Goal: Task Accomplishment & Management: Complete application form

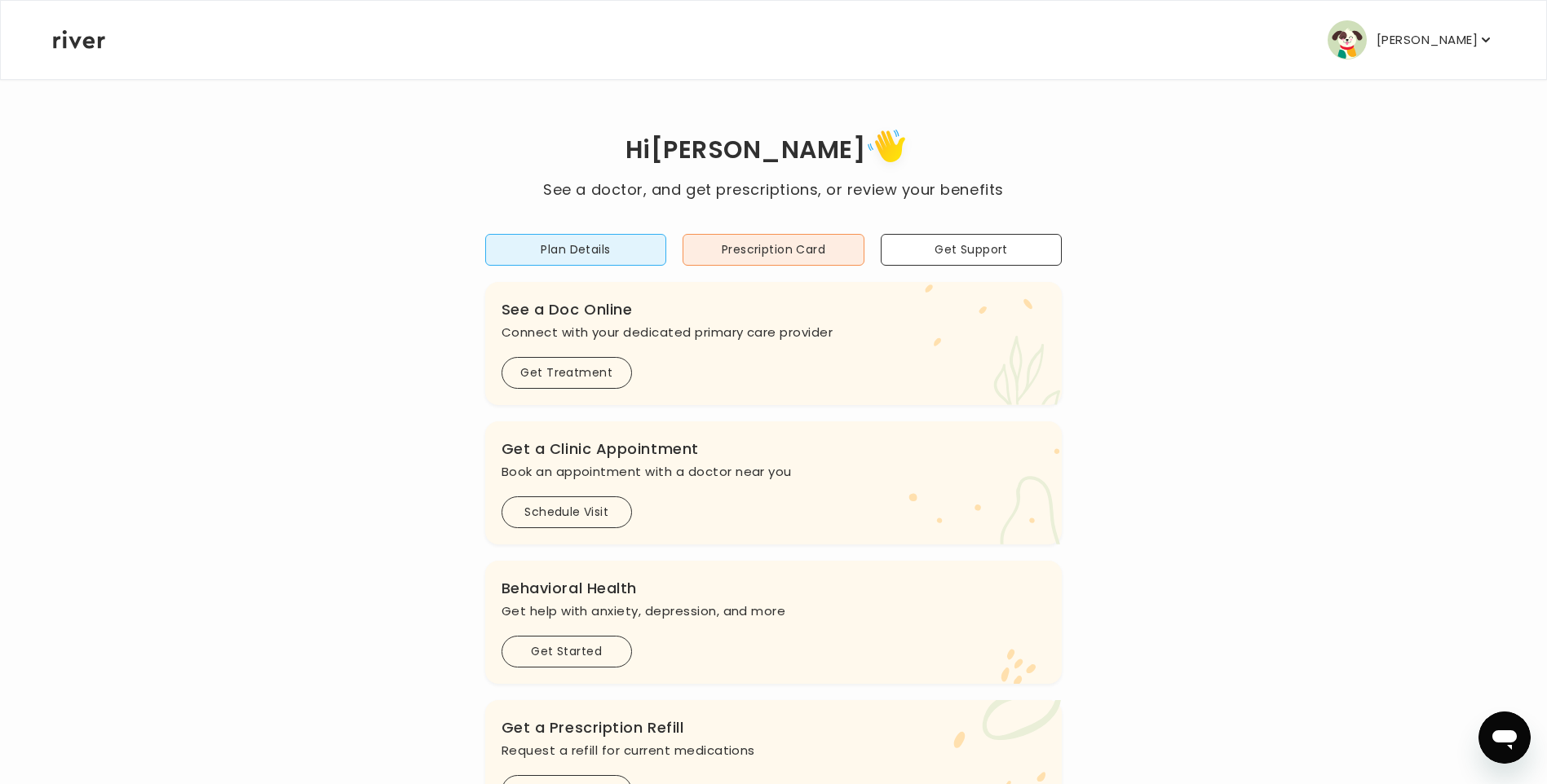
click at [1485, 42] on icon "button" at bounding box center [1485, 39] width 8 height 5
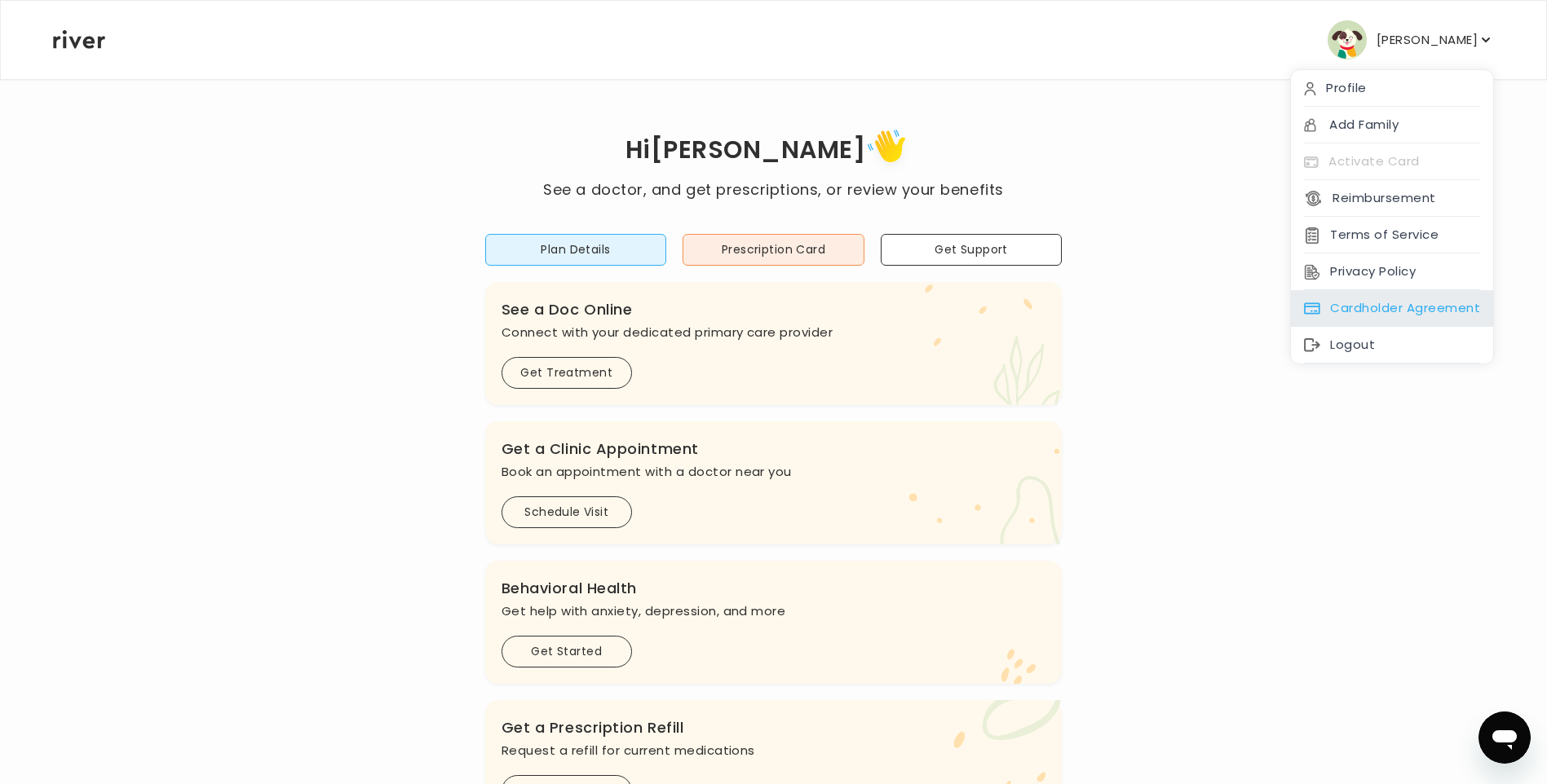
click at [1372, 300] on div "Cardholder Agreement" at bounding box center [1391, 308] width 202 height 36
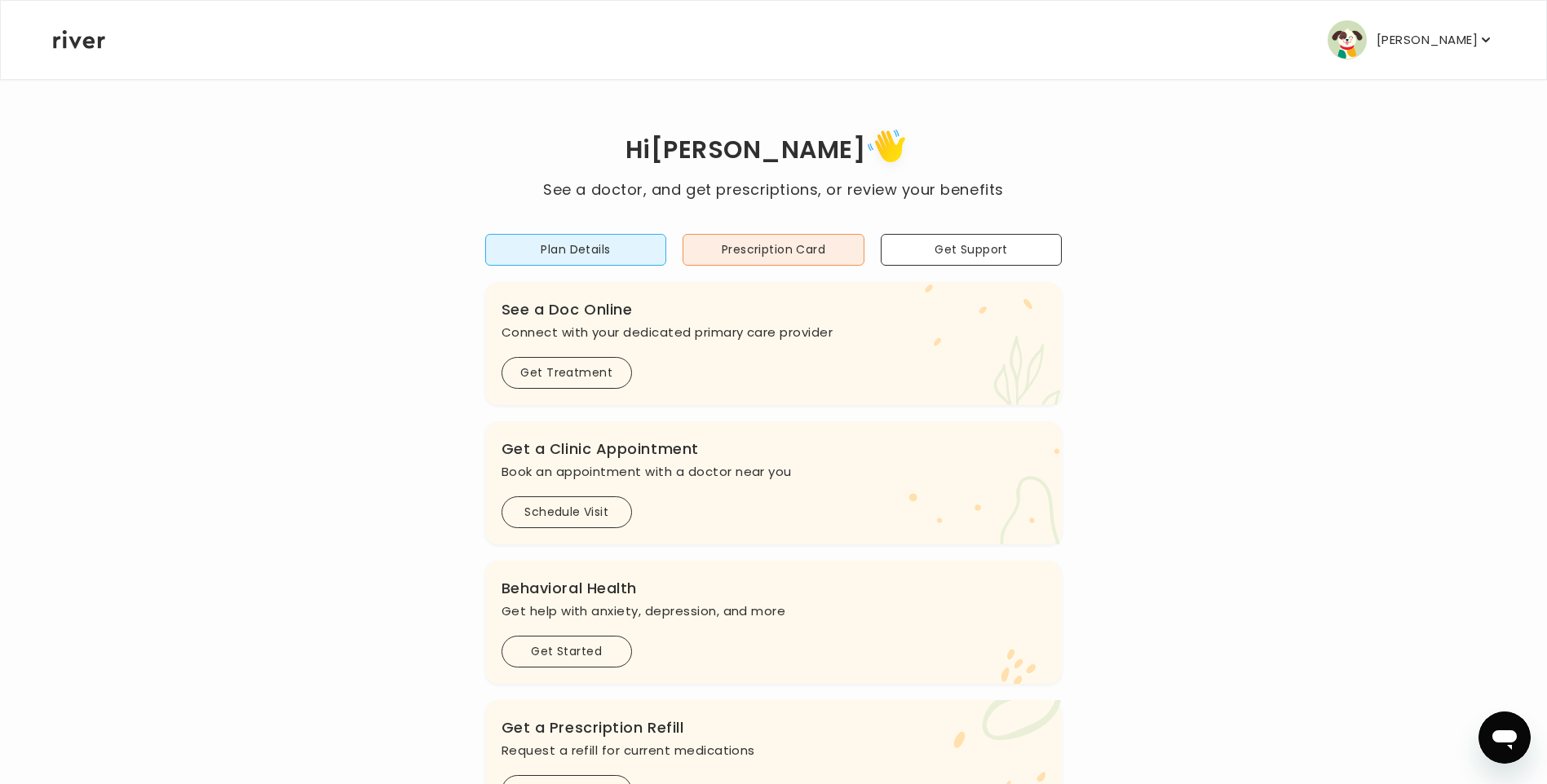
click at [1489, 39] on icon "button" at bounding box center [1485, 39] width 16 height 16
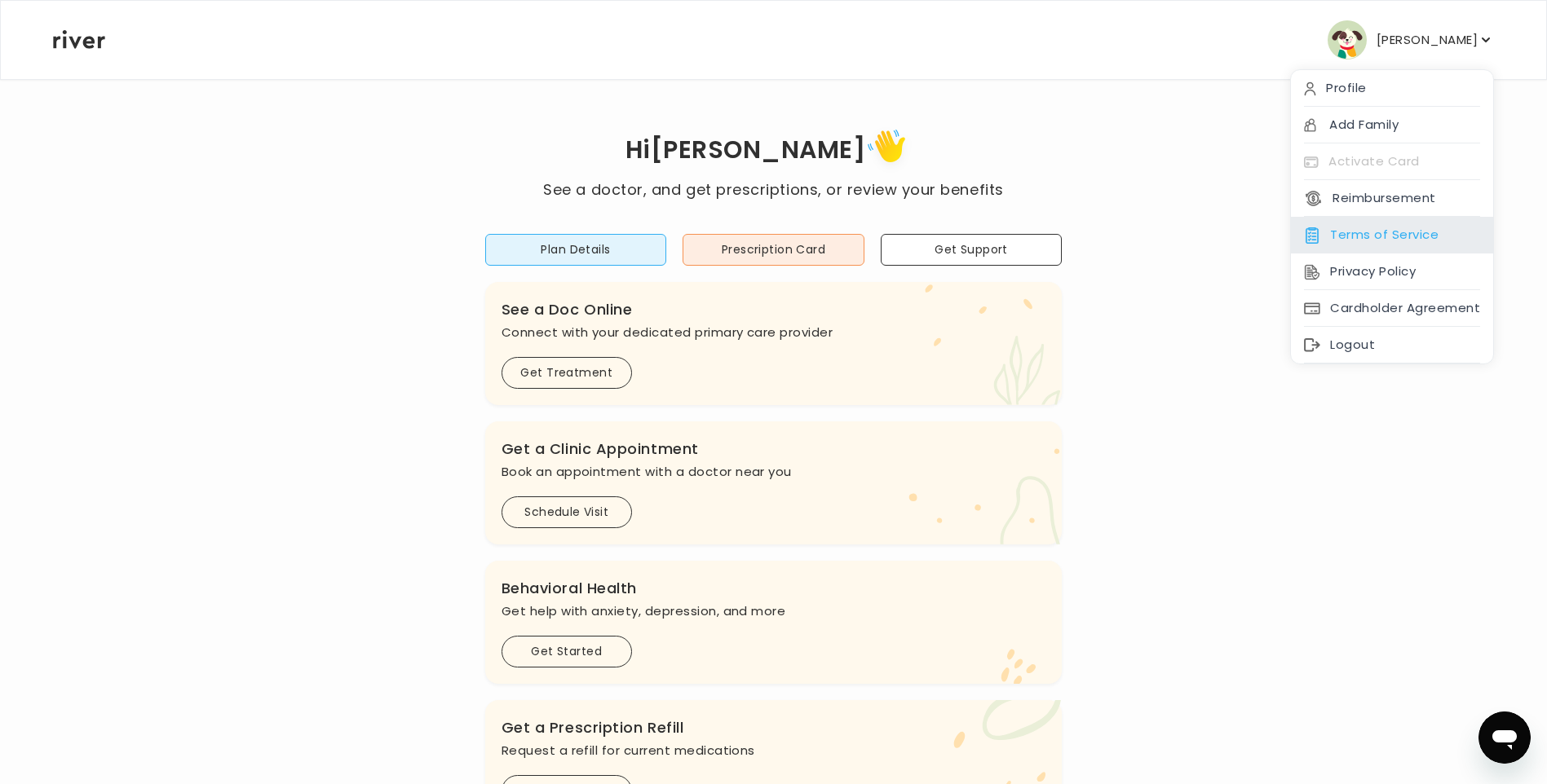
click at [1398, 237] on div "Terms of Service" at bounding box center [1391, 235] width 202 height 36
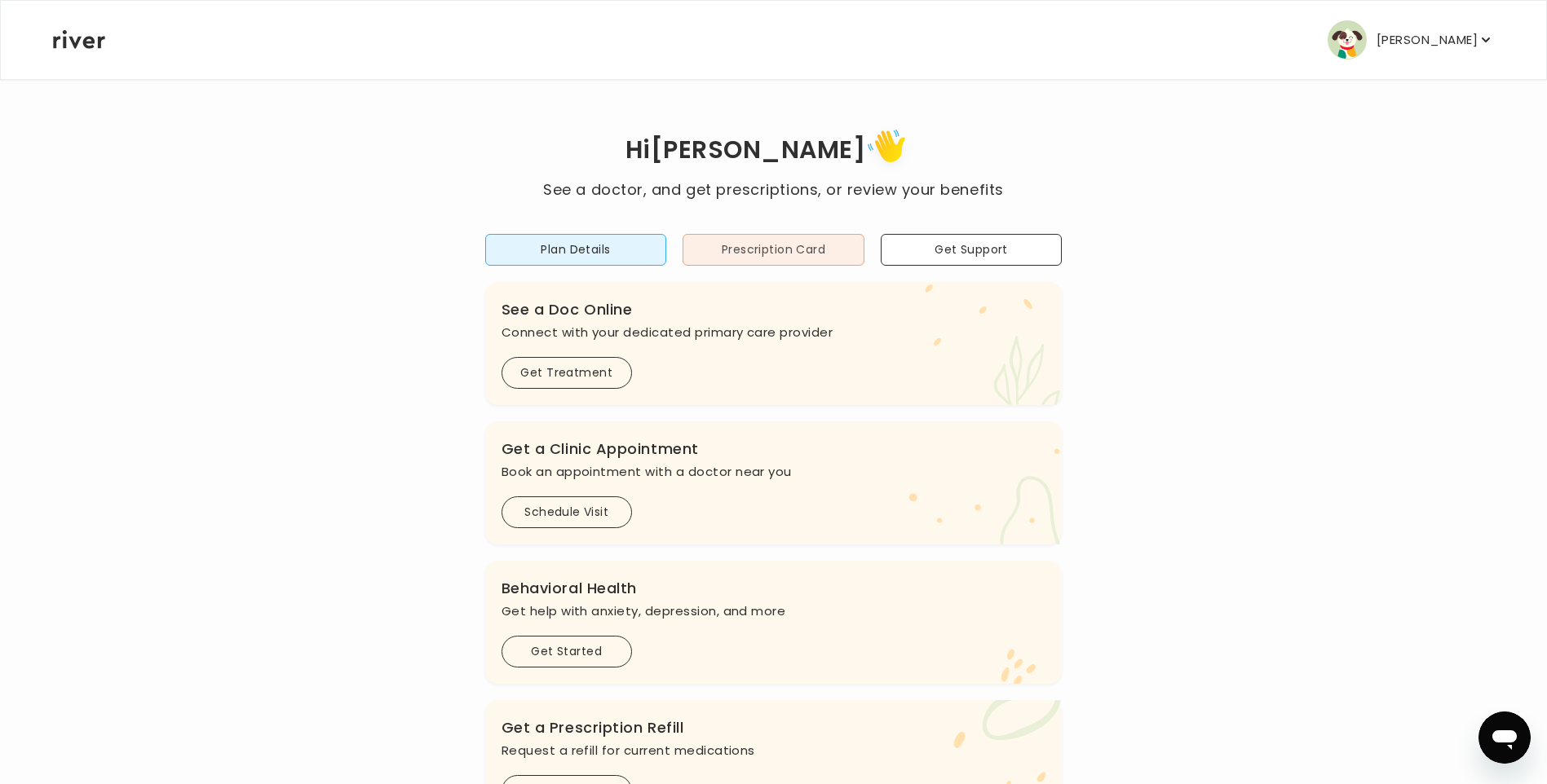
click at [740, 255] on button "Prescription Card" at bounding box center [773, 250] width 182 height 32
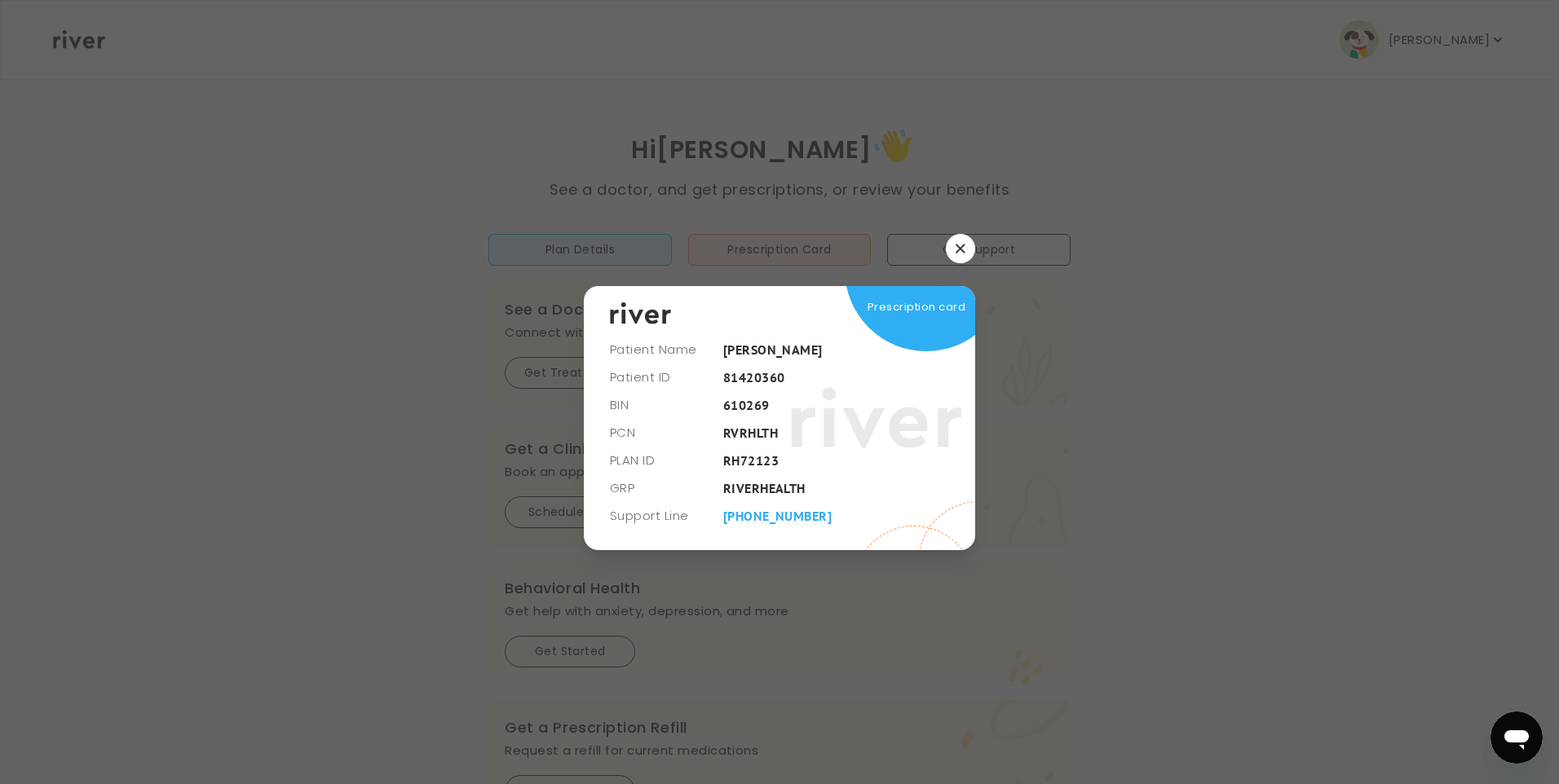
click at [975, 238] on div at bounding box center [780, 392] width 1559 height 784
click at [966, 252] on button "button" at bounding box center [959, 248] width 29 height 29
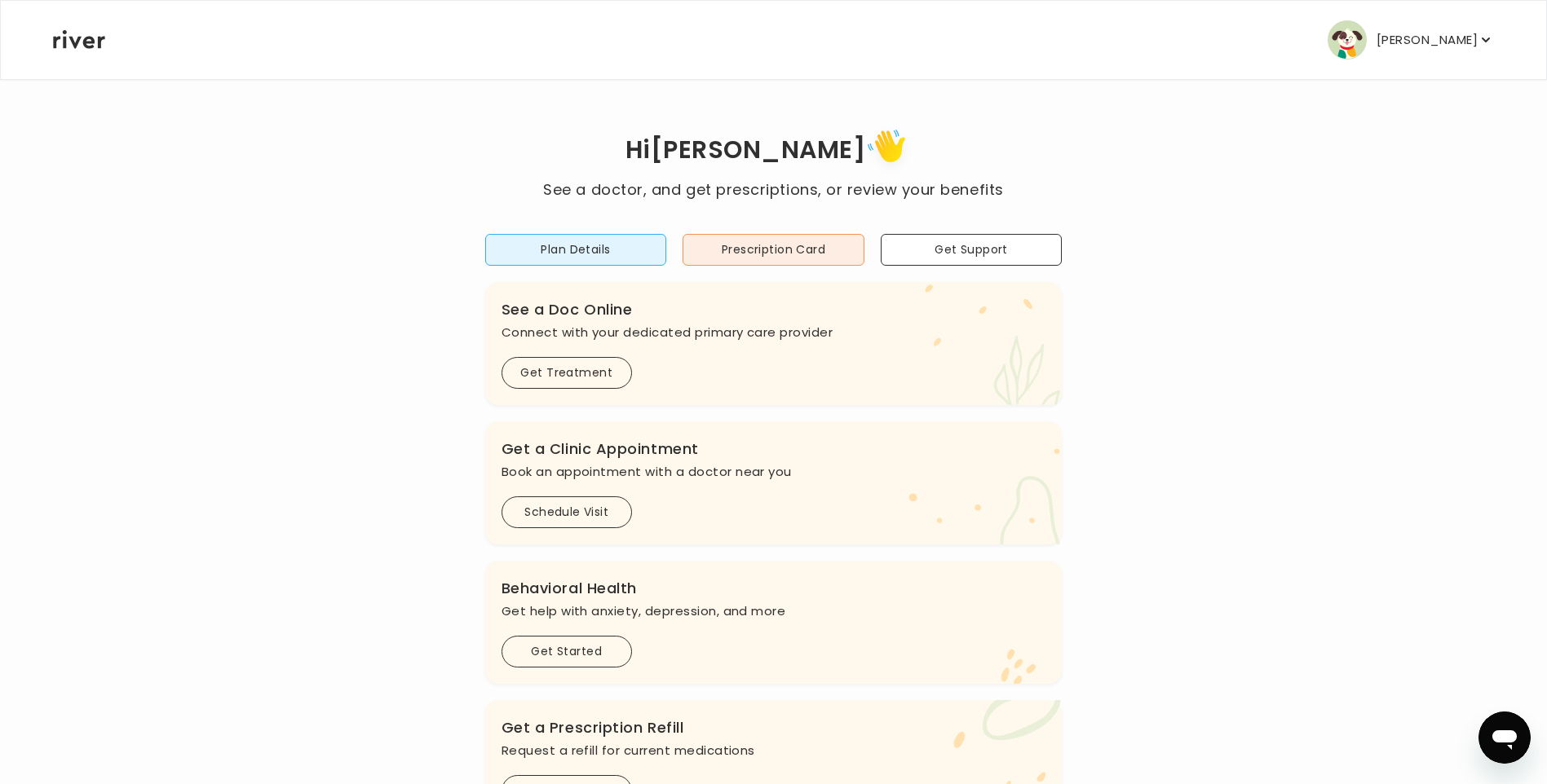
click at [1484, 35] on icon "button" at bounding box center [1485, 39] width 16 height 16
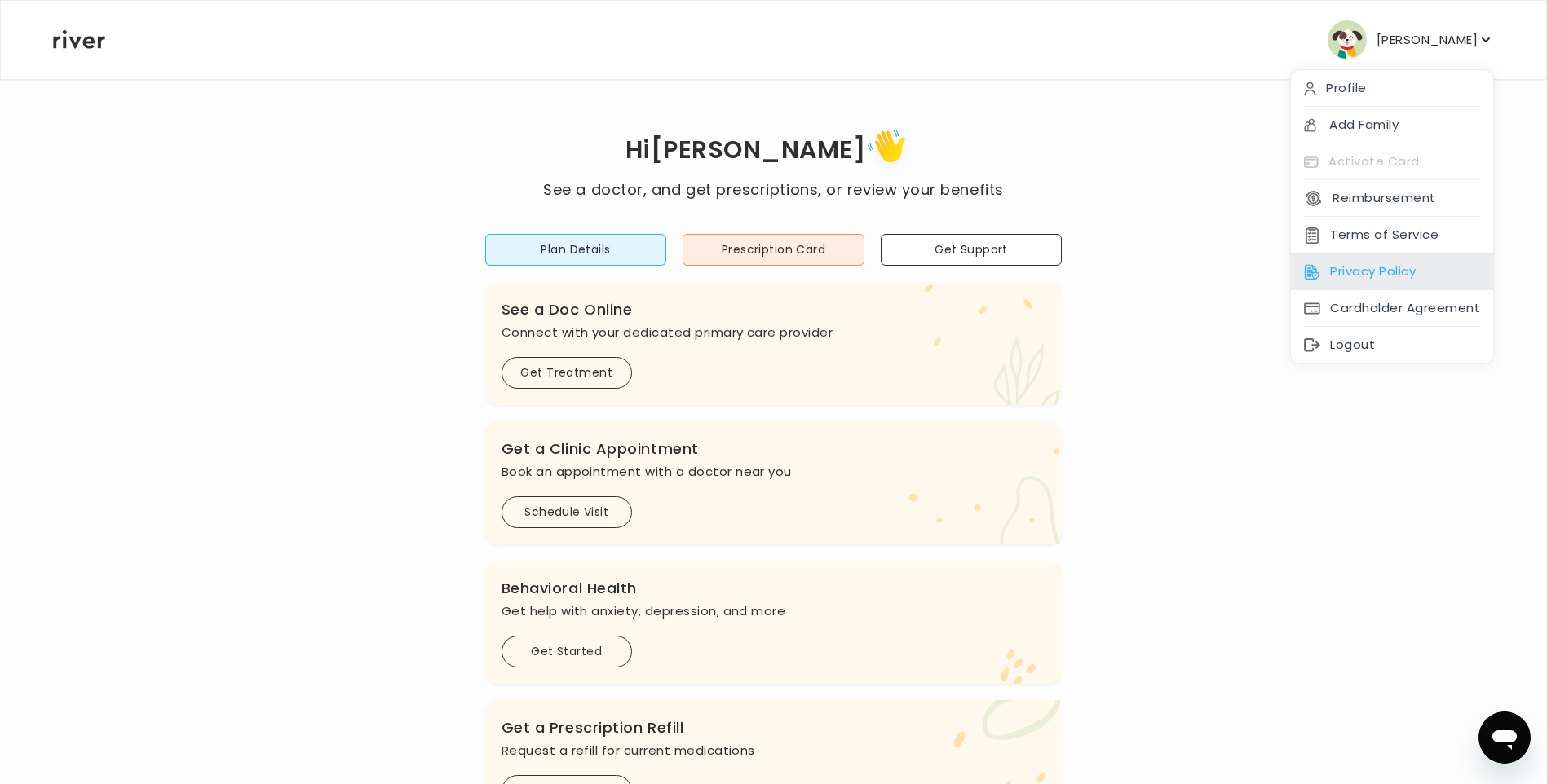
click at [1368, 281] on div "Privacy Policy" at bounding box center [1391, 271] width 202 height 36
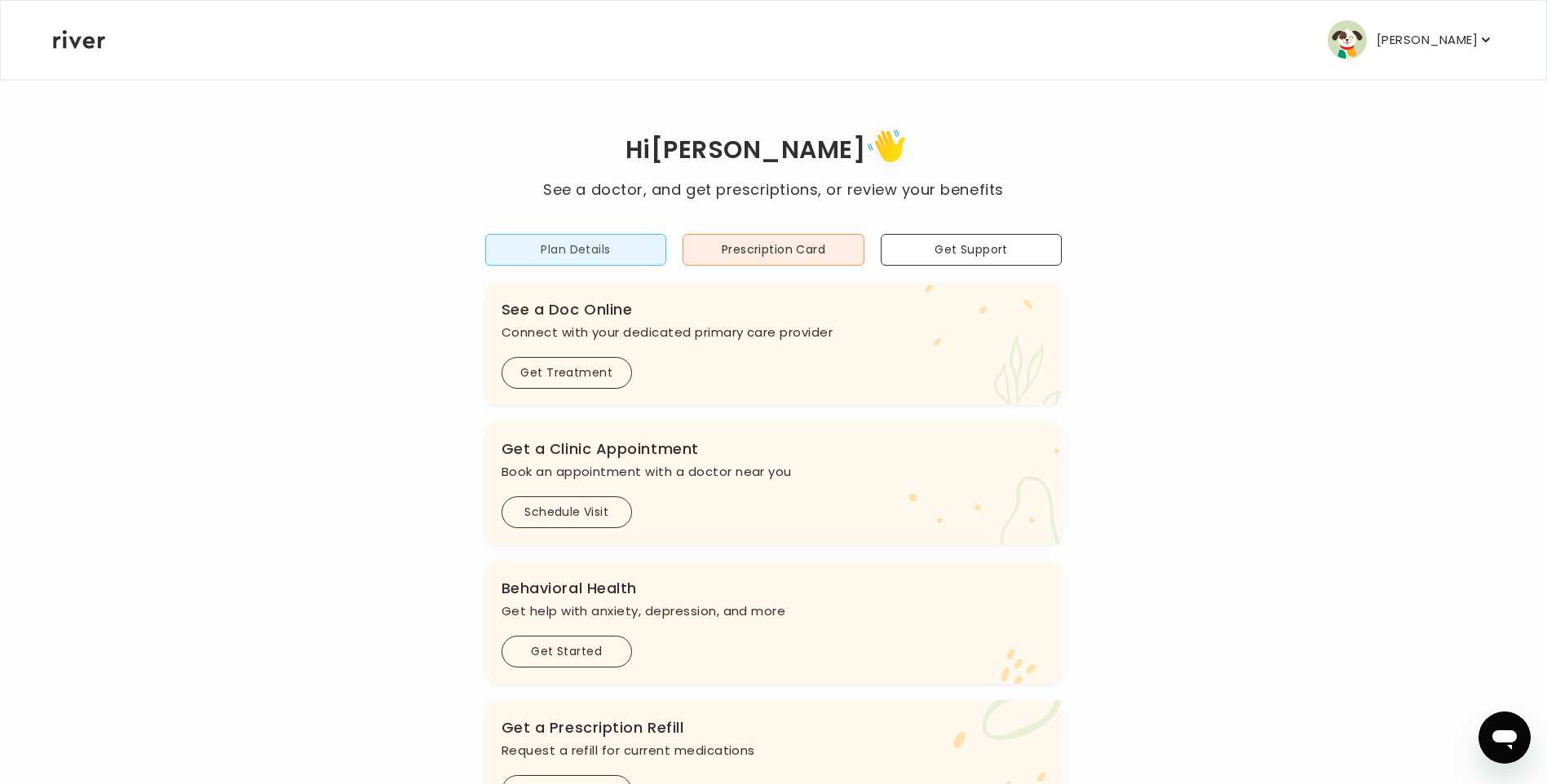
click at [593, 250] on button "Plan Details" at bounding box center [575, 250] width 182 height 32
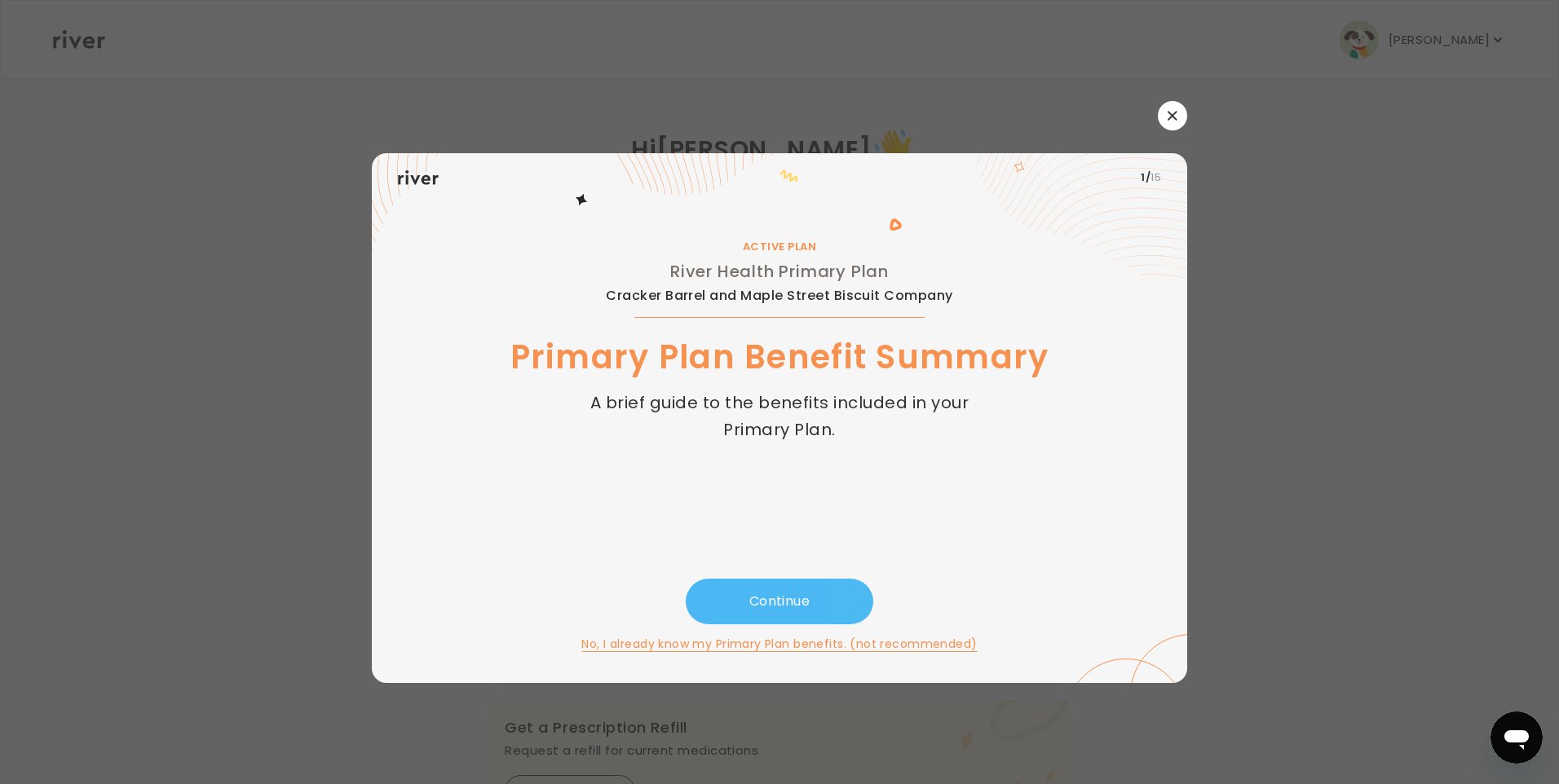
click at [796, 602] on button "Continue" at bounding box center [779, 601] width 187 height 46
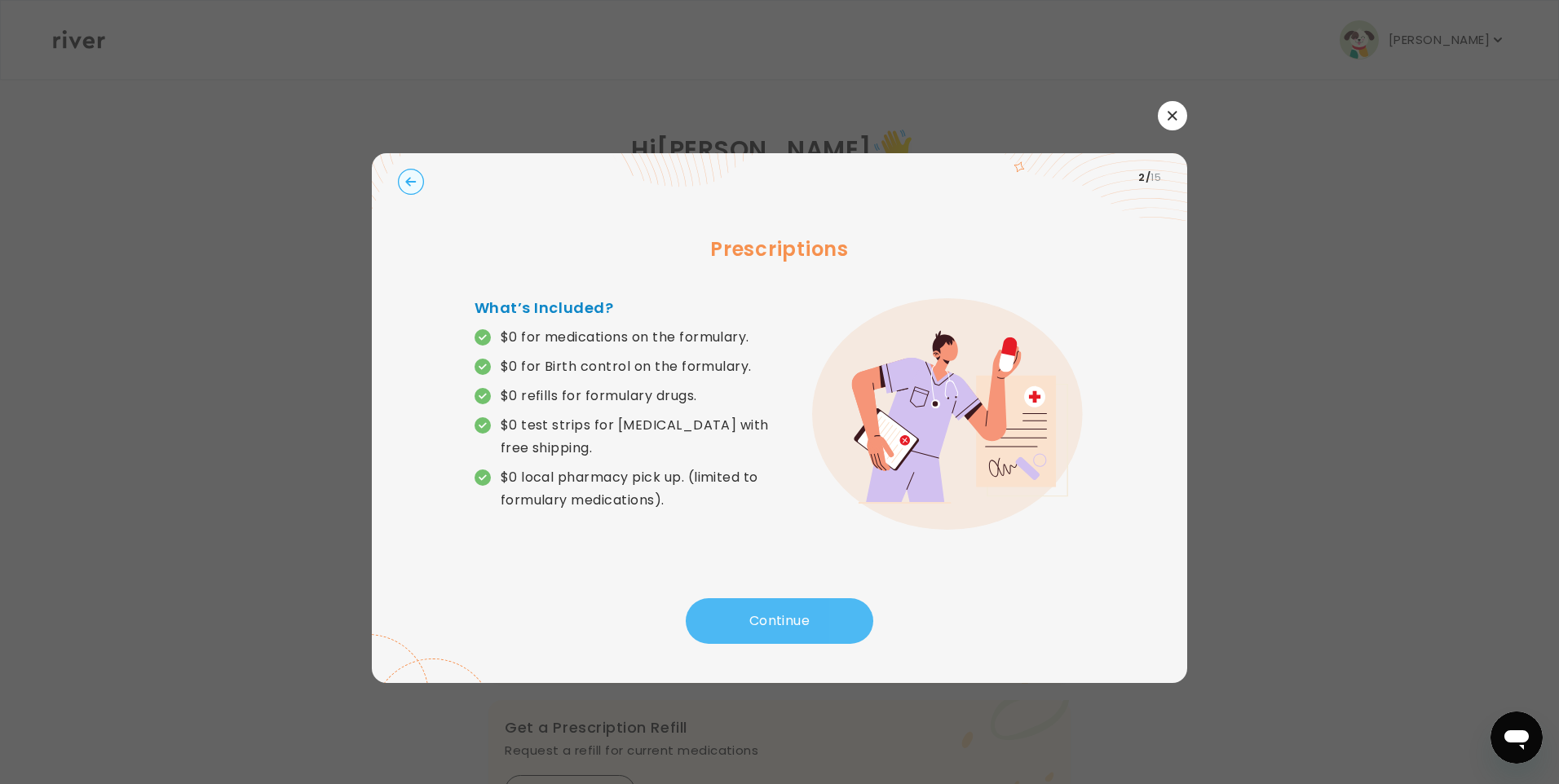
click at [808, 606] on button "Continue" at bounding box center [779, 621] width 187 height 46
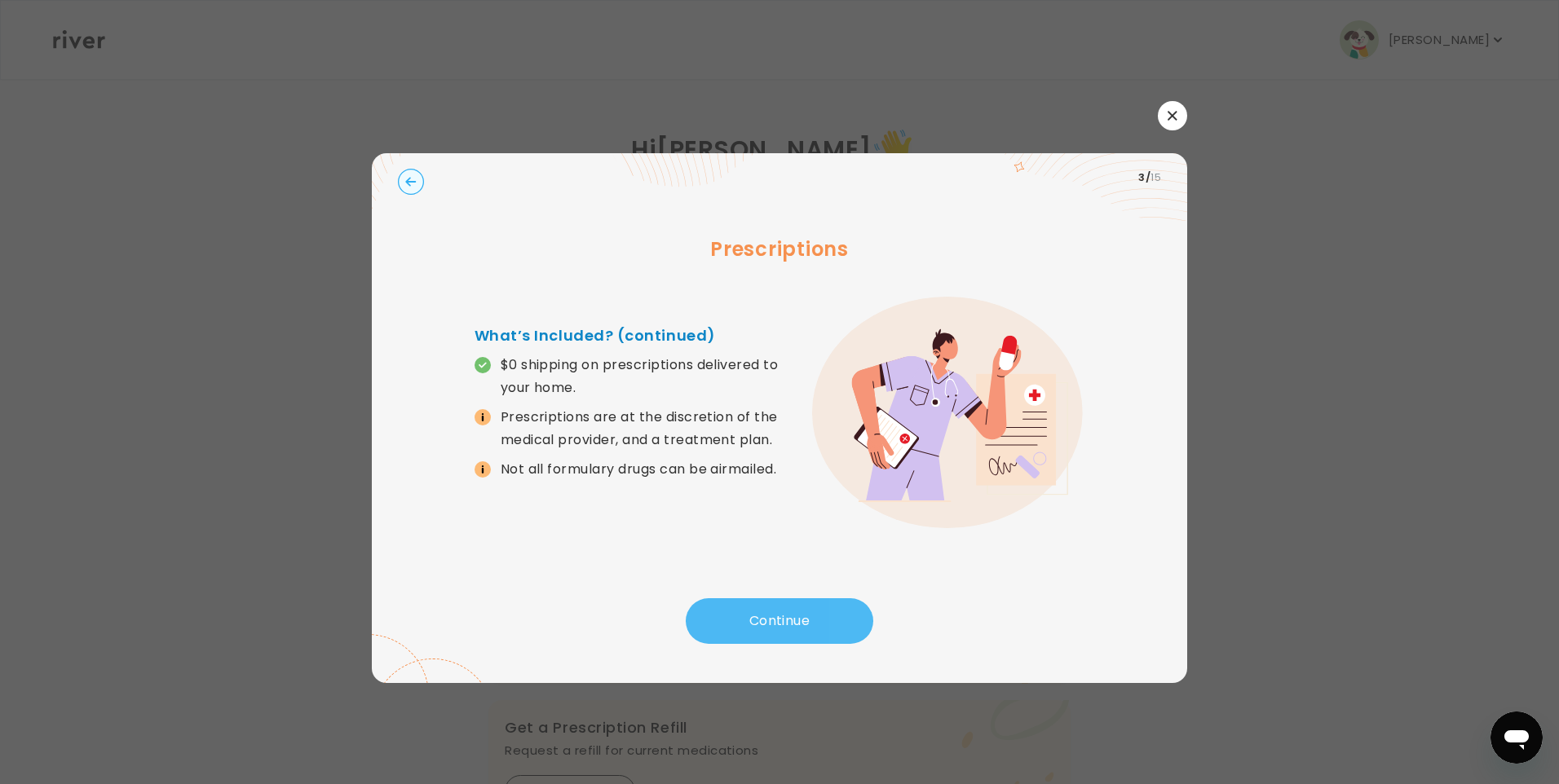
click at [808, 606] on button "Continue" at bounding box center [779, 621] width 187 height 46
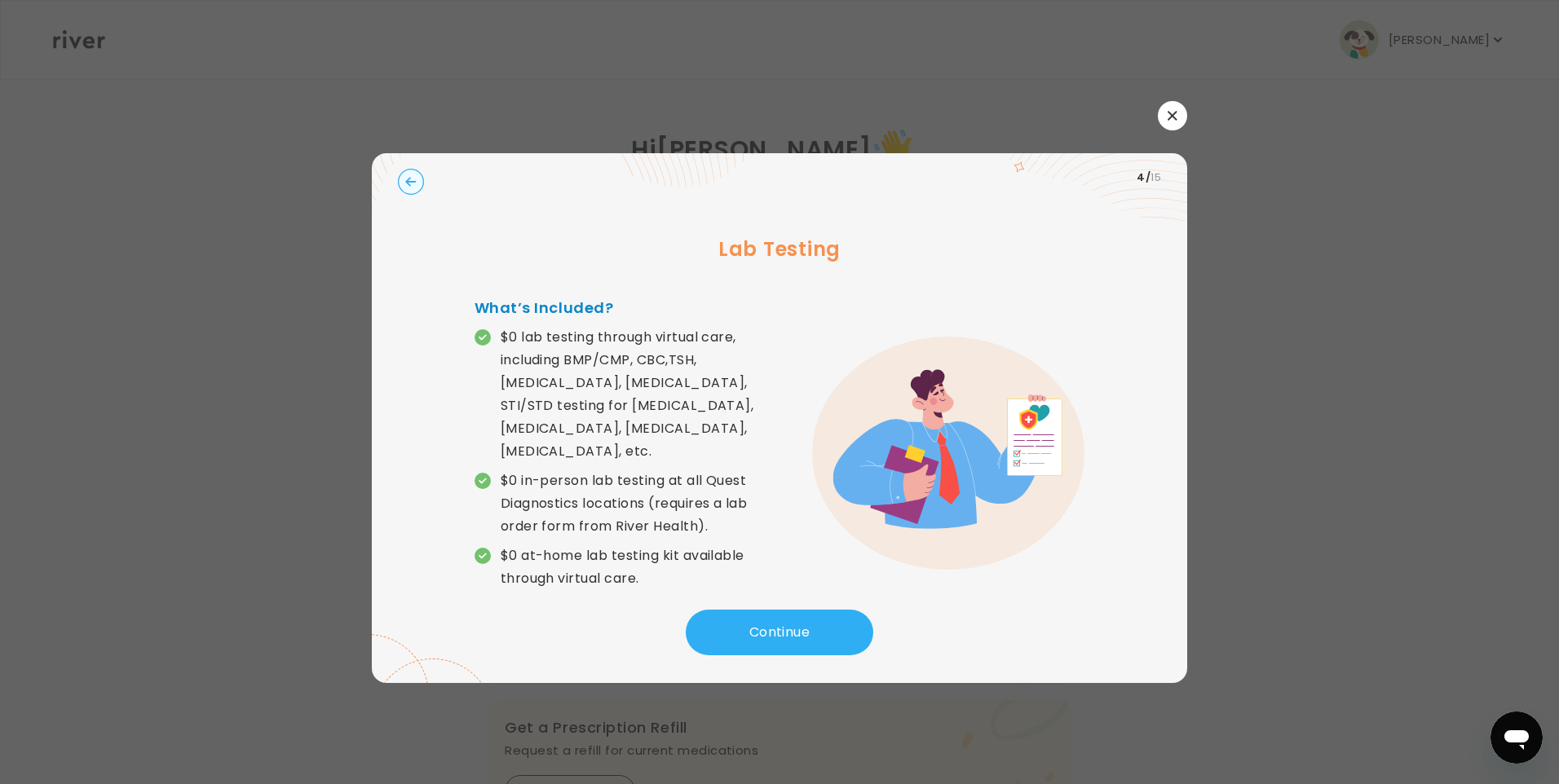
click at [406, 181] on circle "button" at bounding box center [411, 182] width 25 height 25
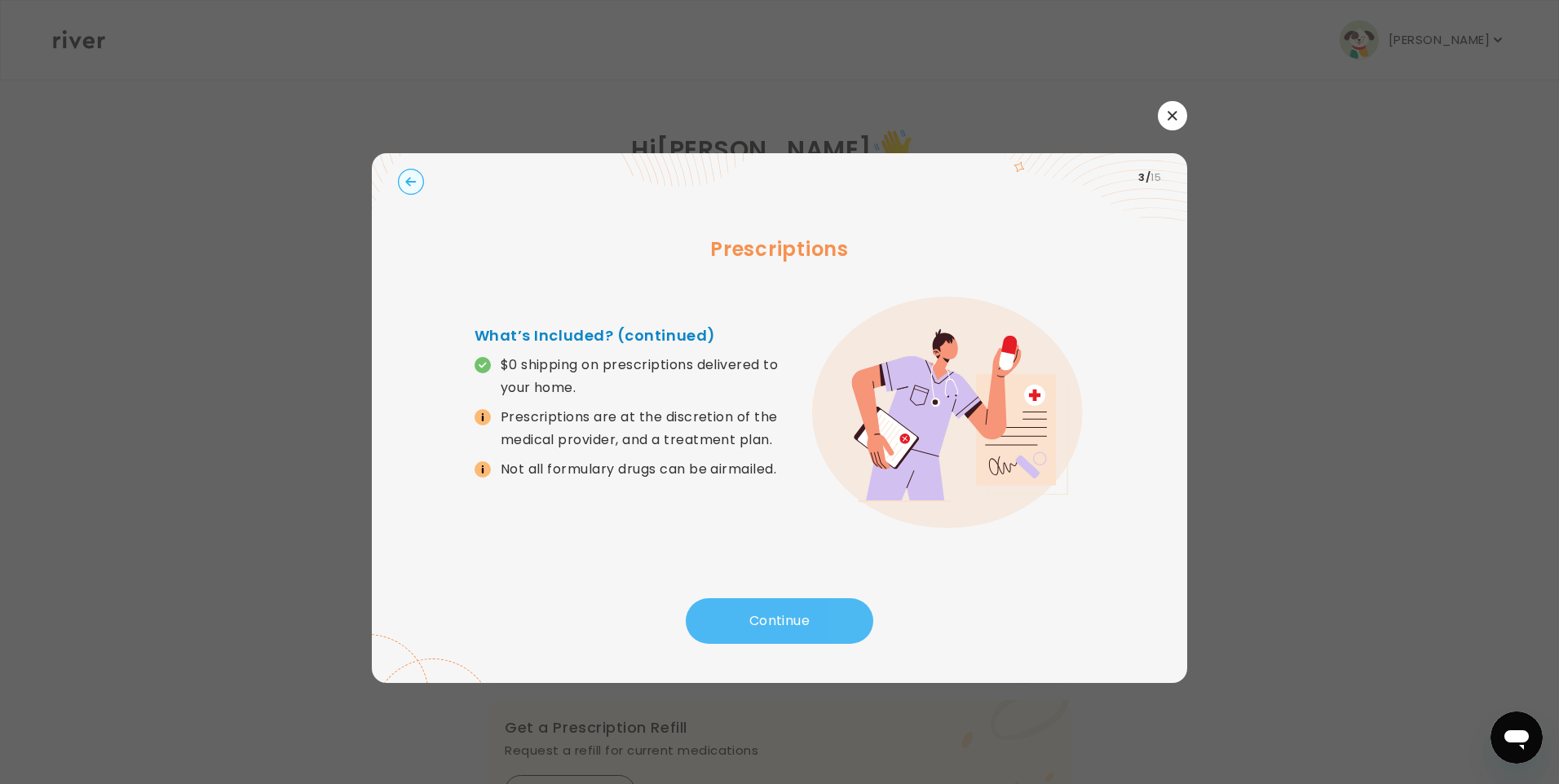
click at [787, 618] on button "Continue" at bounding box center [779, 621] width 187 height 46
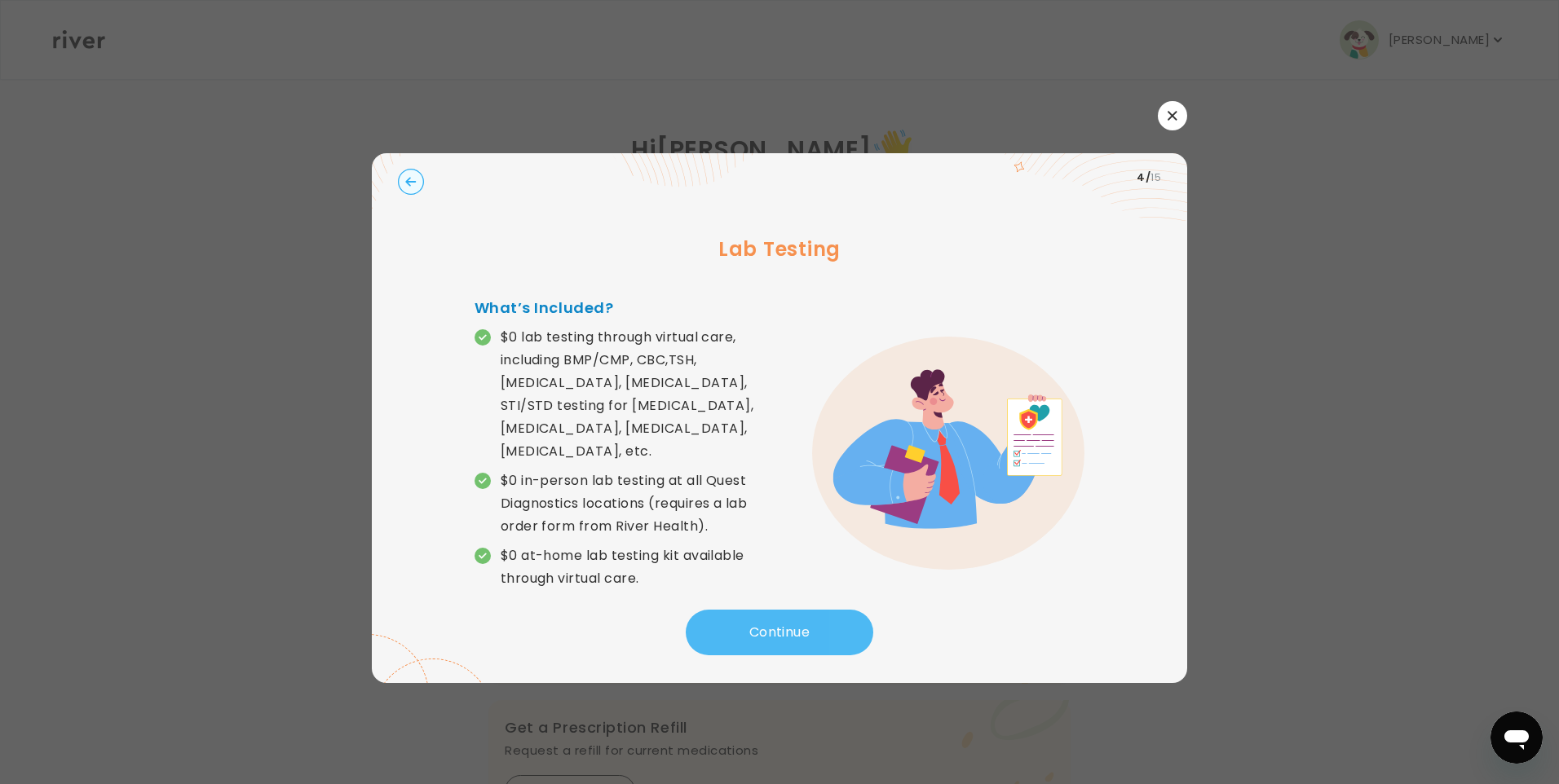
click at [787, 618] on button "Continue" at bounding box center [779, 632] width 187 height 46
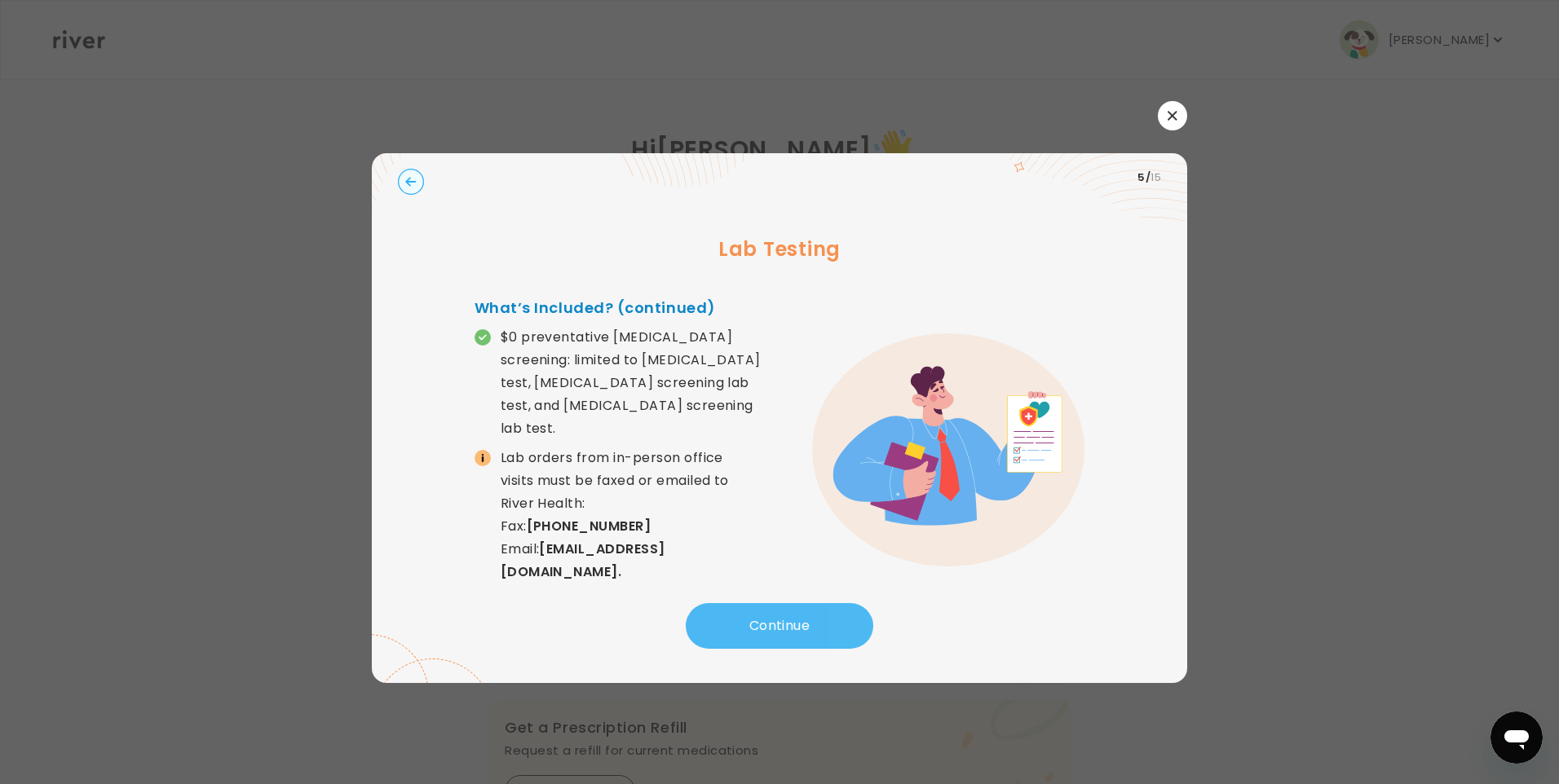
click at [787, 618] on button "Continue" at bounding box center [779, 626] width 187 height 46
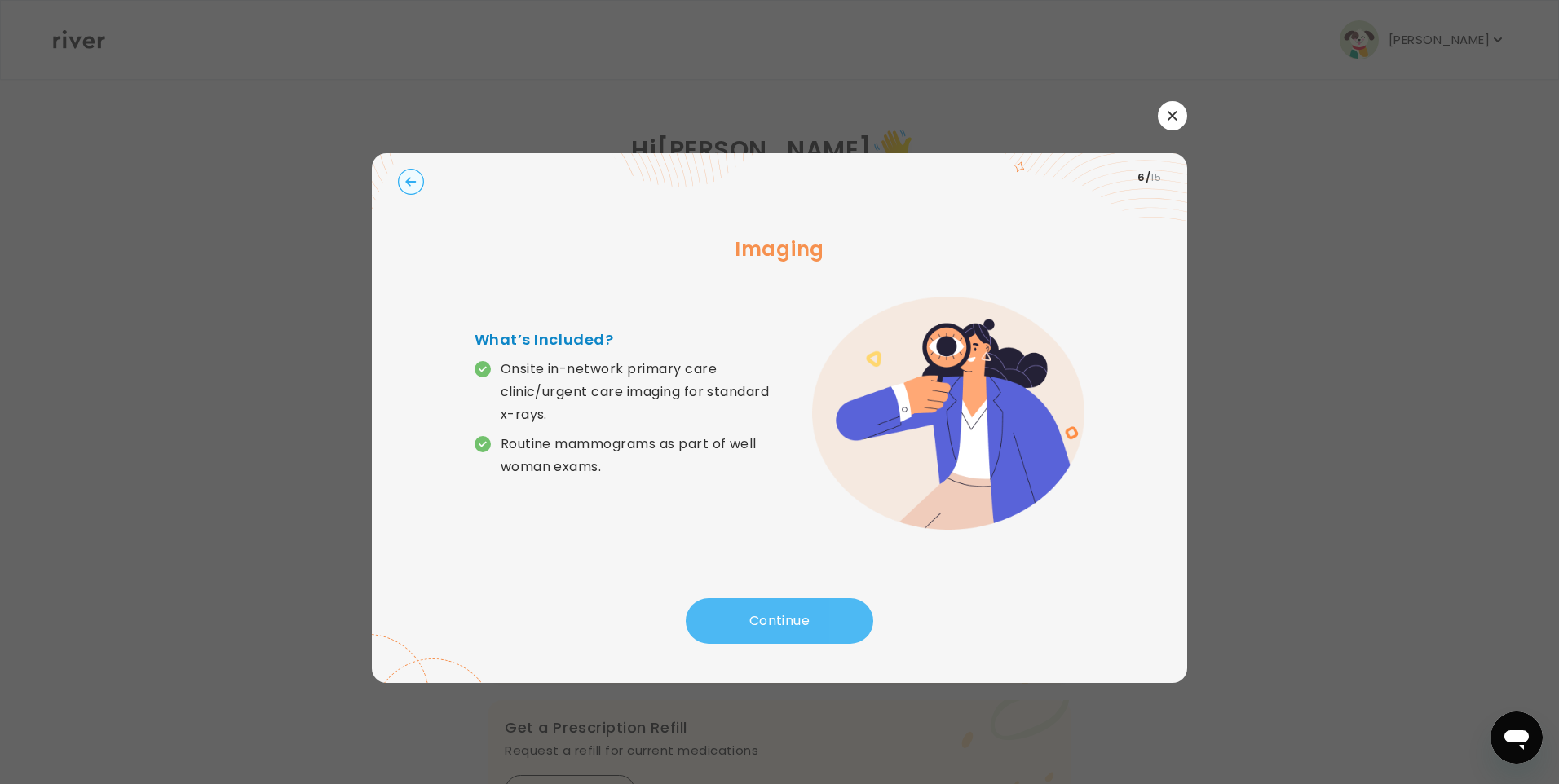
click at [787, 618] on button "Continue" at bounding box center [779, 621] width 187 height 46
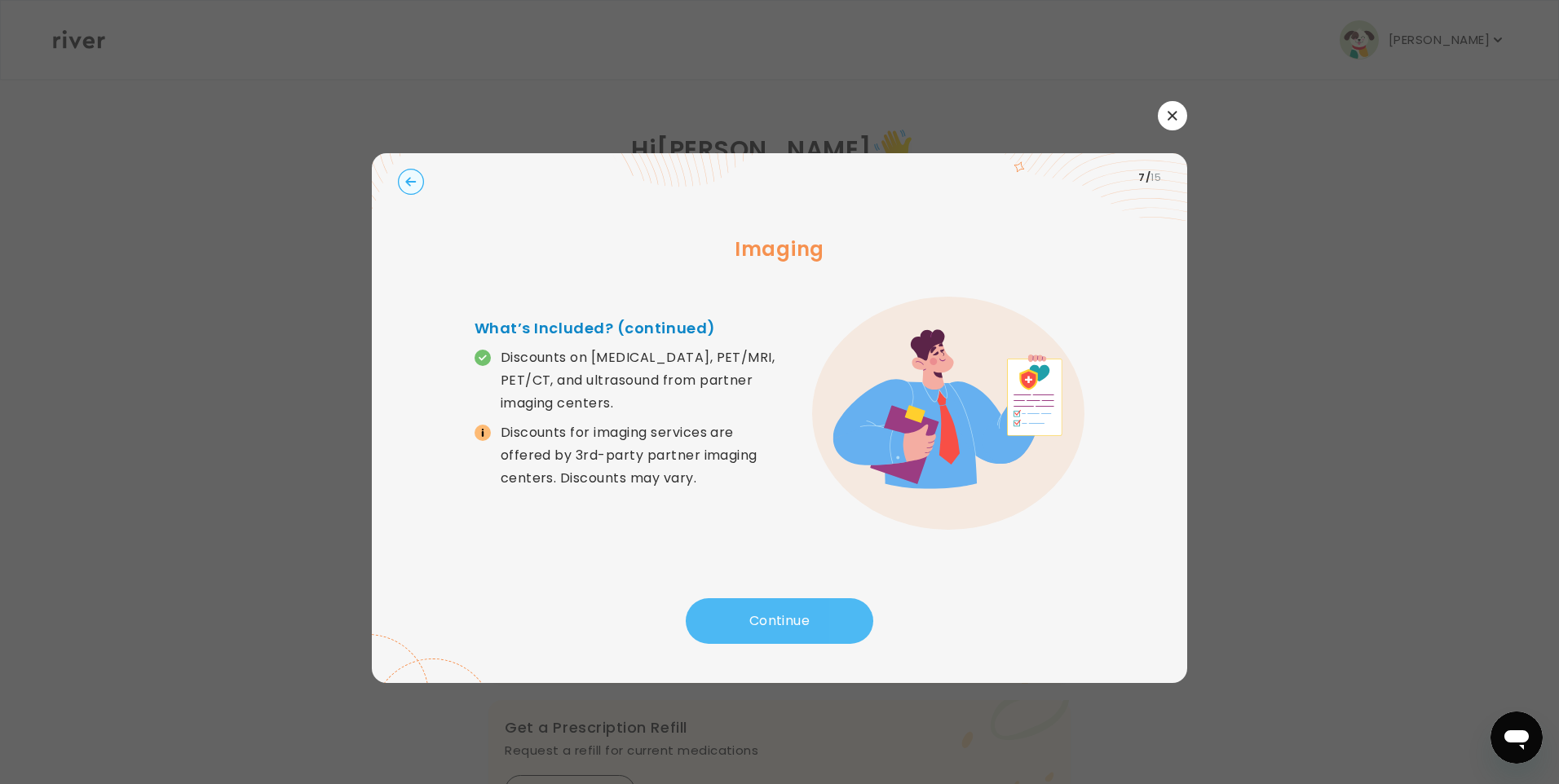
click at [787, 618] on button "Continue" at bounding box center [779, 621] width 187 height 46
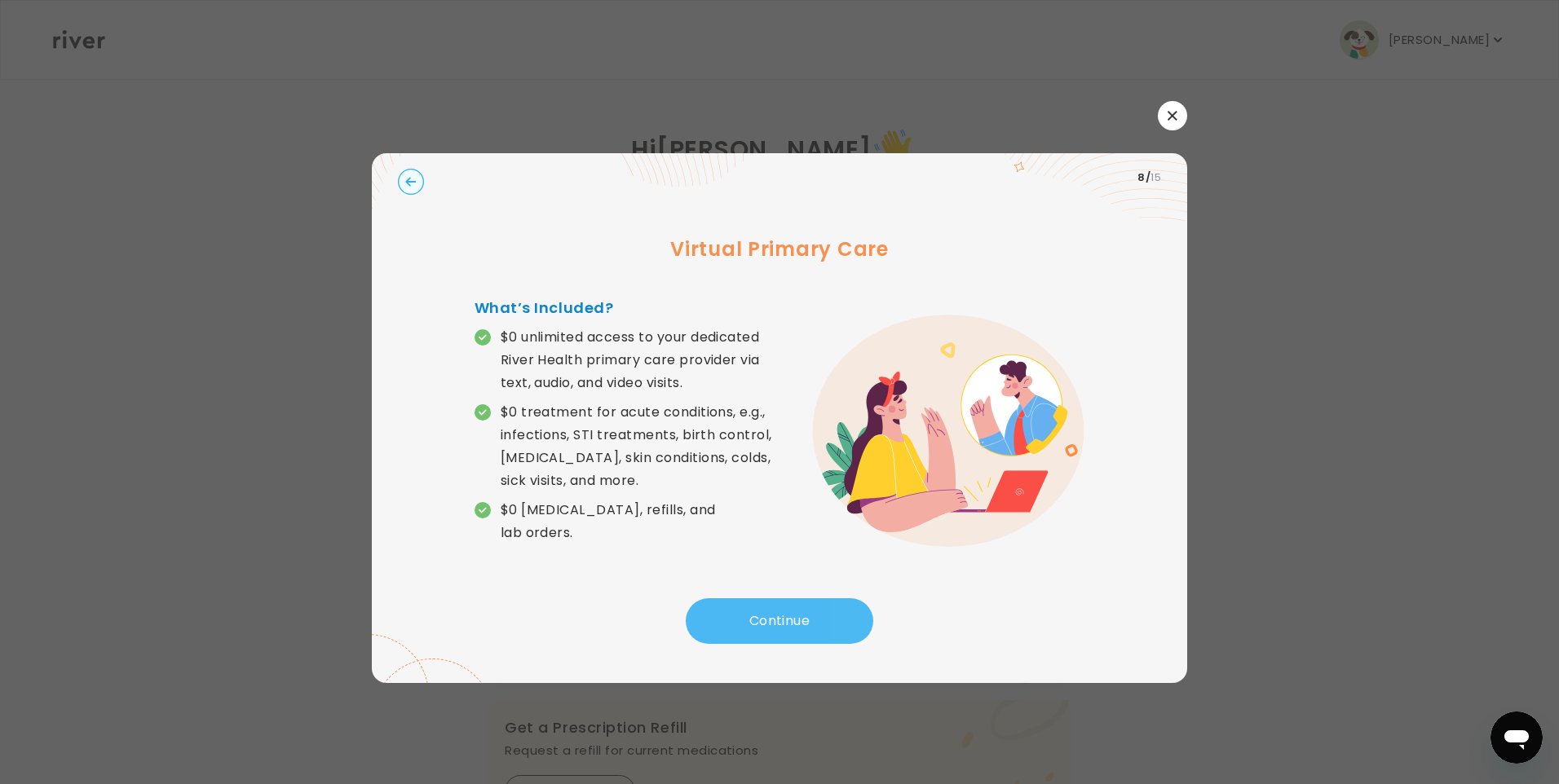
click at [787, 618] on button "Continue" at bounding box center [779, 621] width 187 height 46
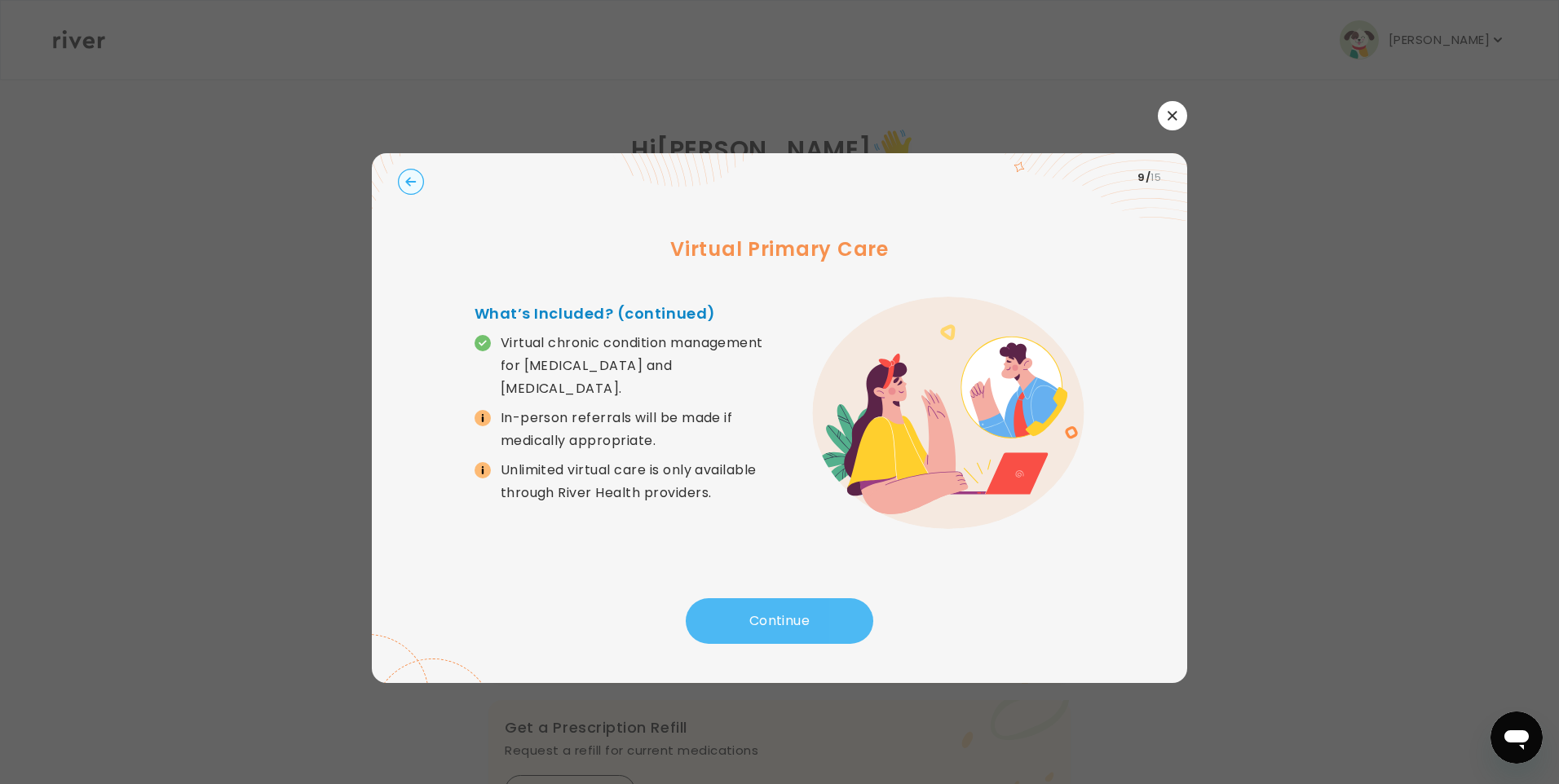
click at [787, 618] on button "Continue" at bounding box center [779, 621] width 187 height 46
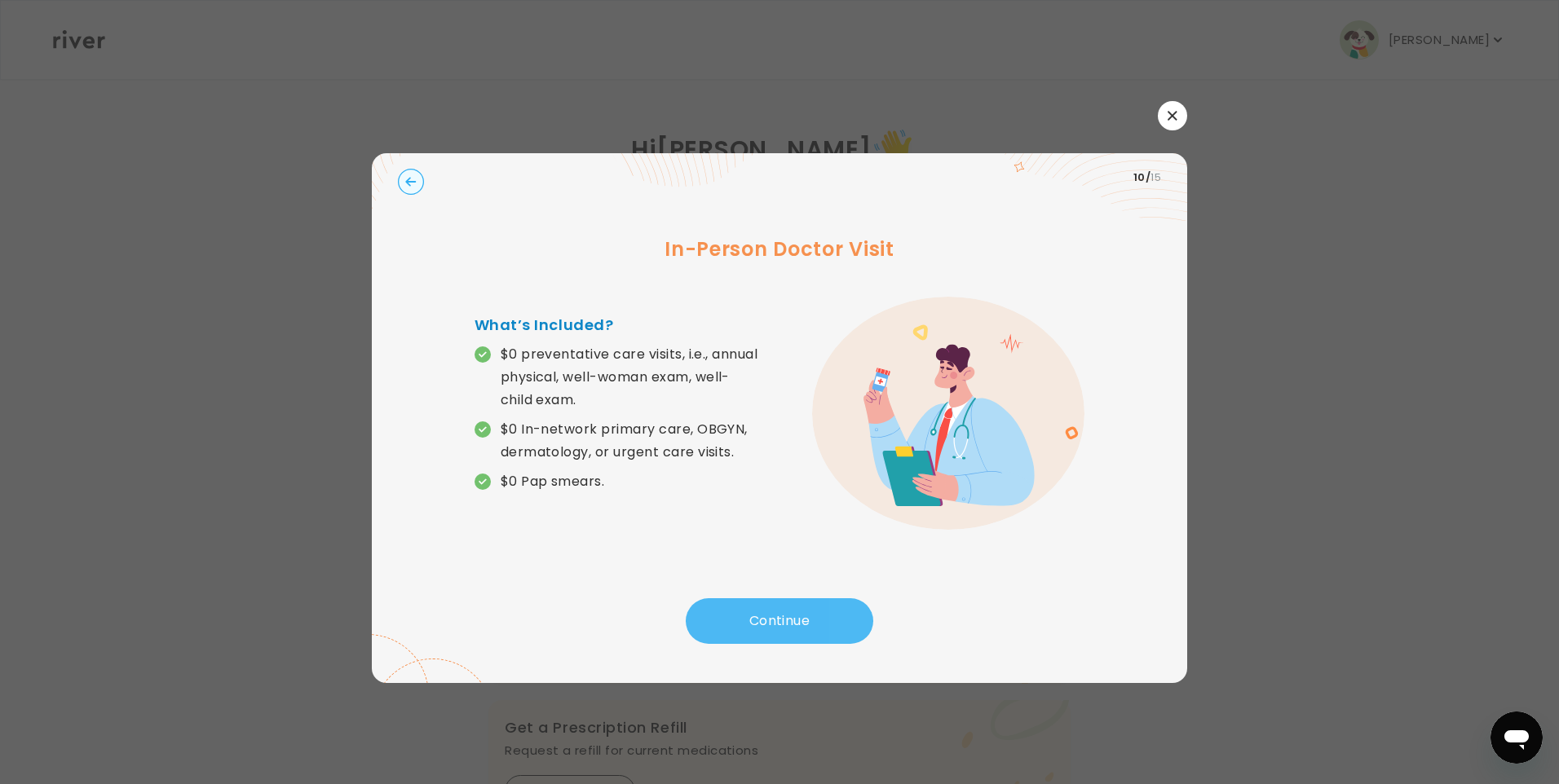
click at [787, 618] on button "Continue" at bounding box center [779, 621] width 187 height 46
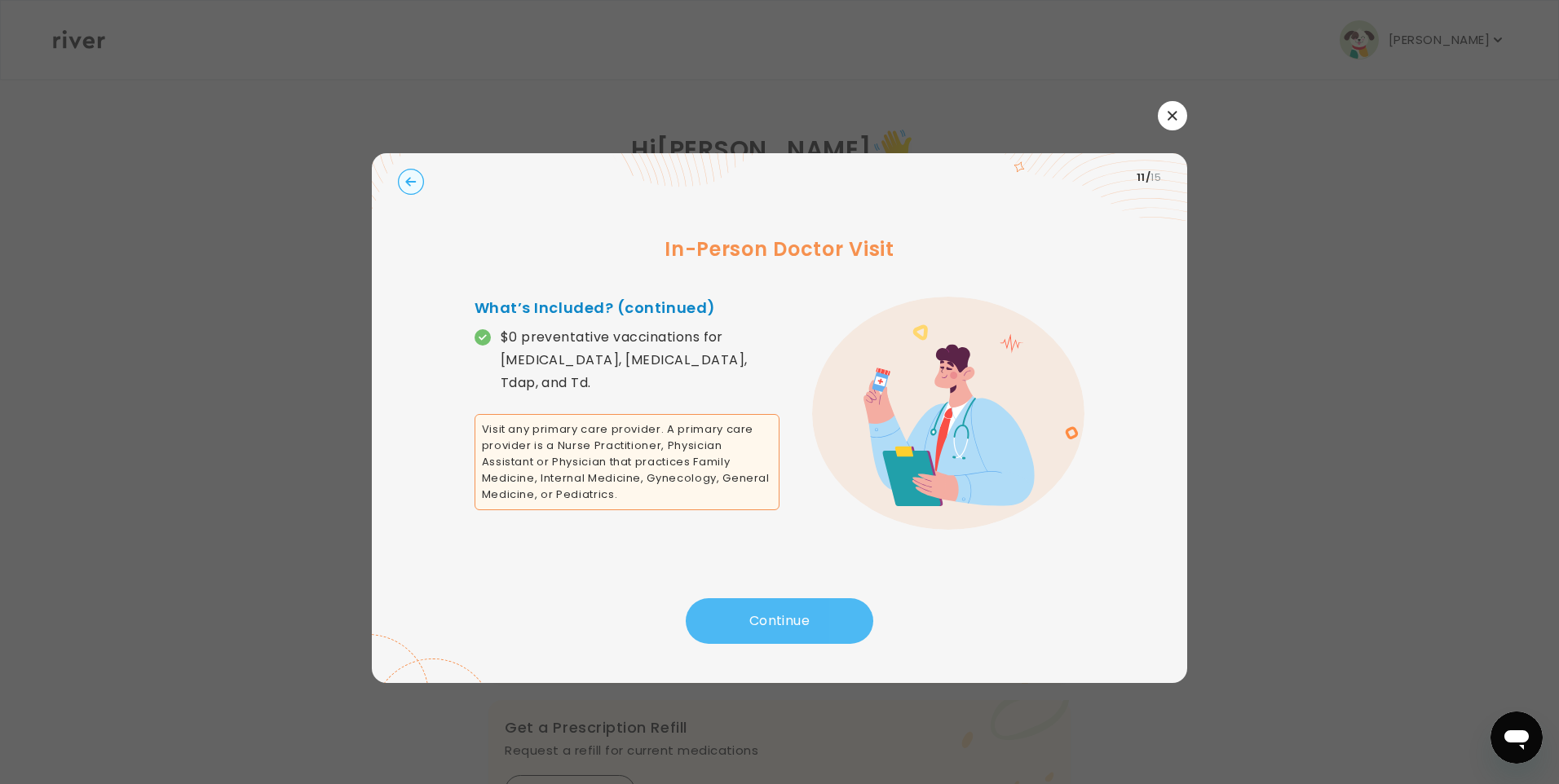
click at [787, 618] on button "Continue" at bounding box center [779, 621] width 187 height 46
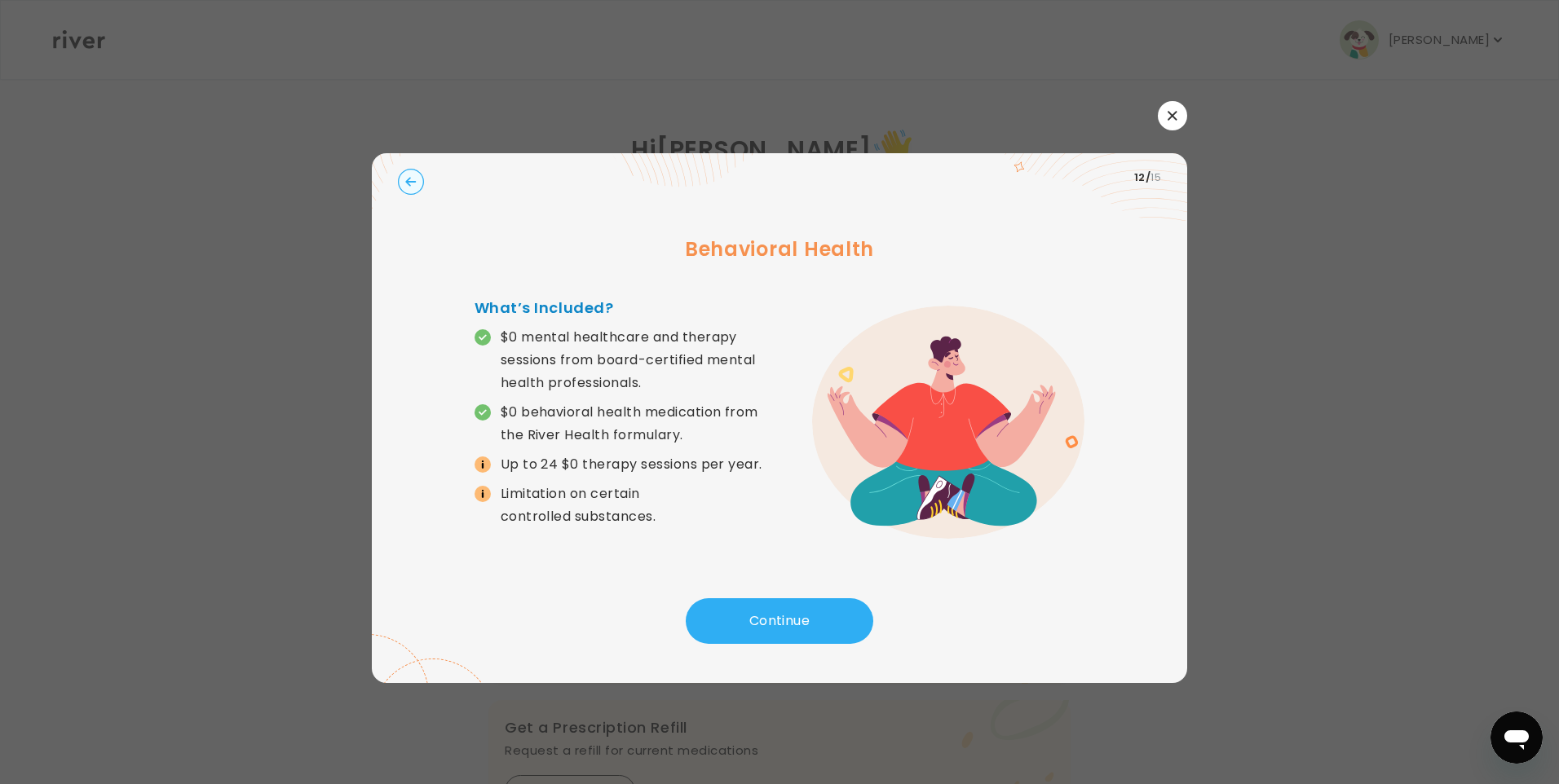
click at [406, 185] on circle "button" at bounding box center [411, 182] width 25 height 25
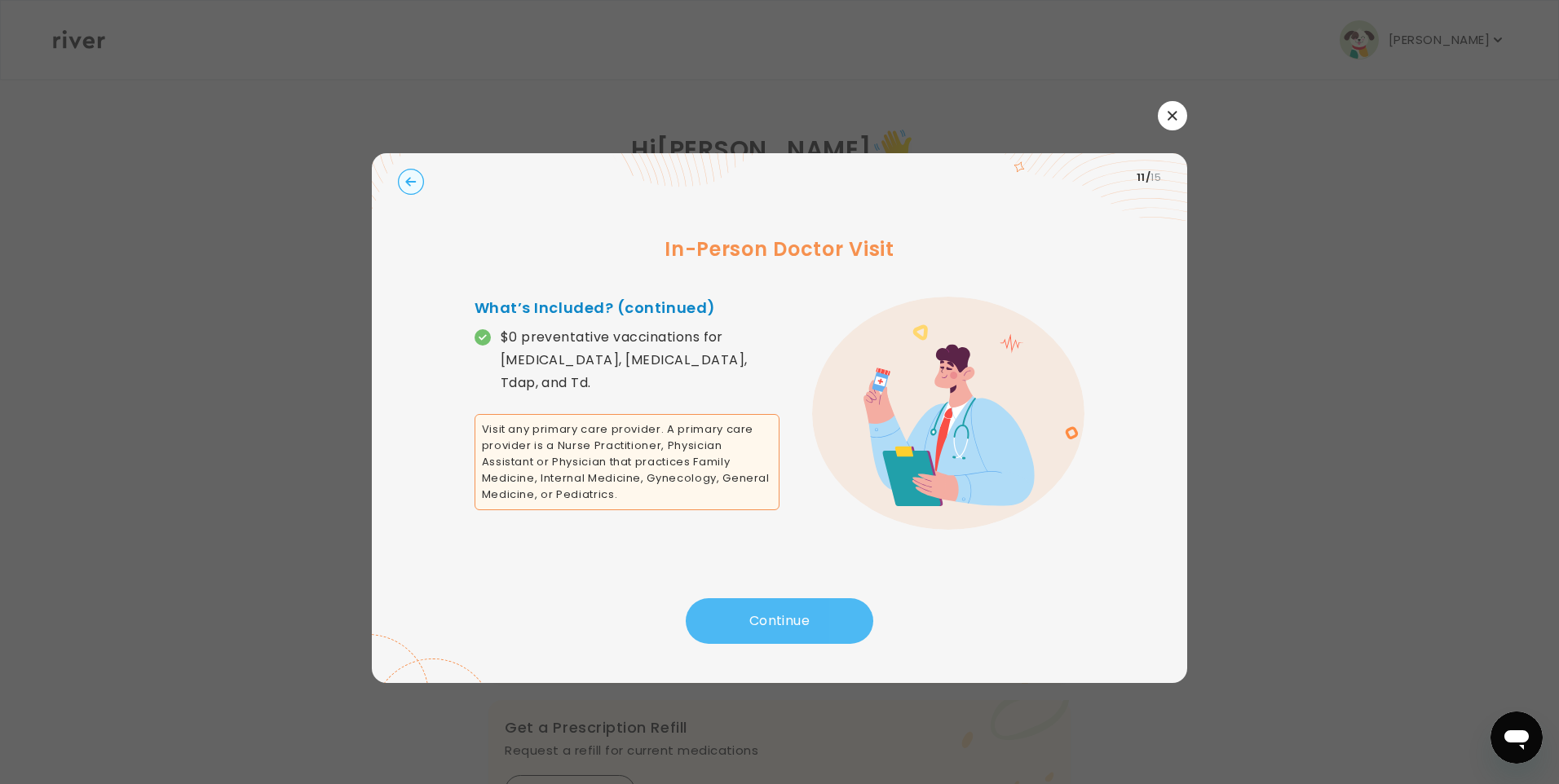
click at [763, 621] on button "Continue" at bounding box center [779, 621] width 187 height 46
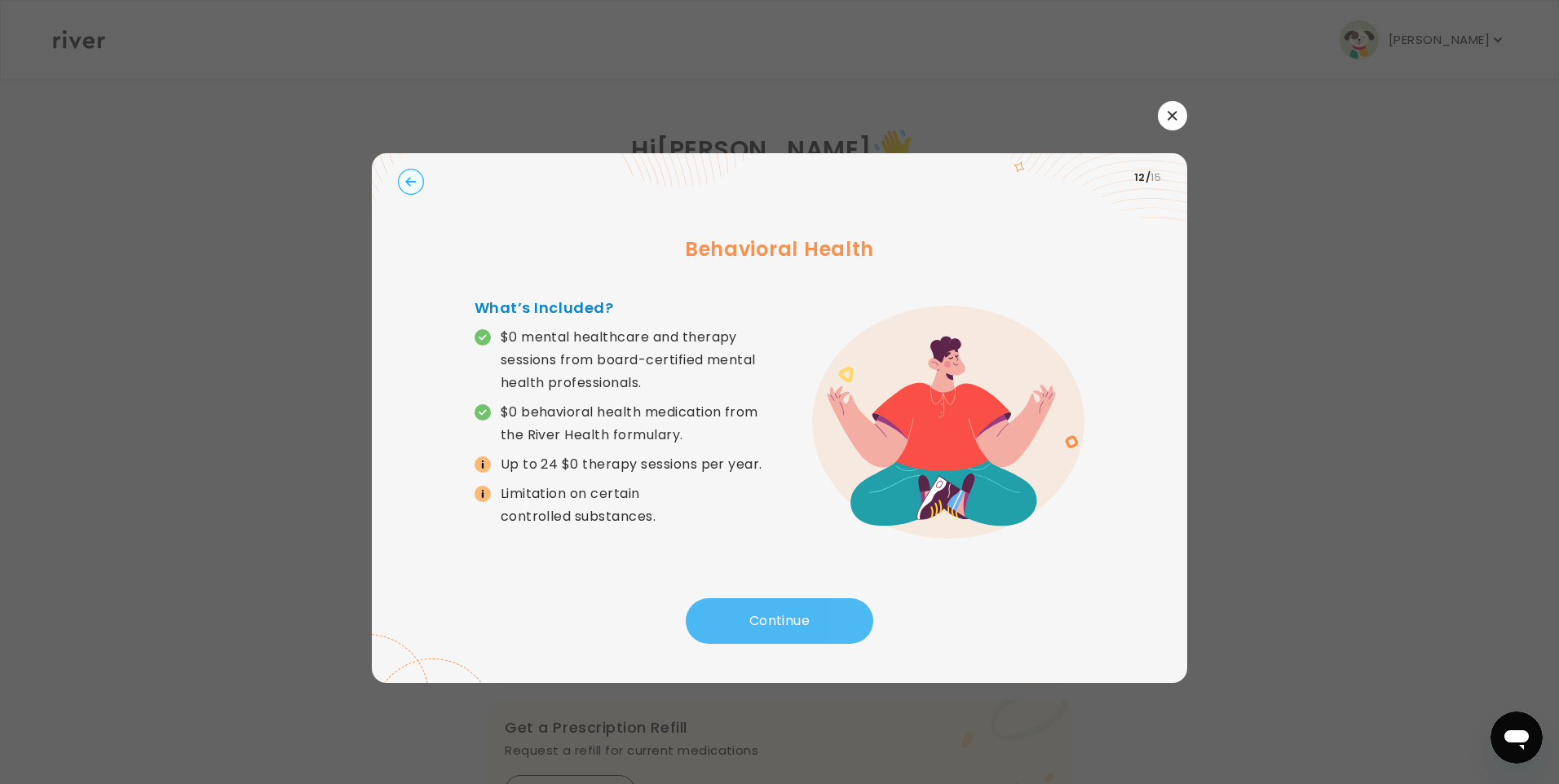
click at [763, 621] on button "Continue" at bounding box center [779, 621] width 187 height 46
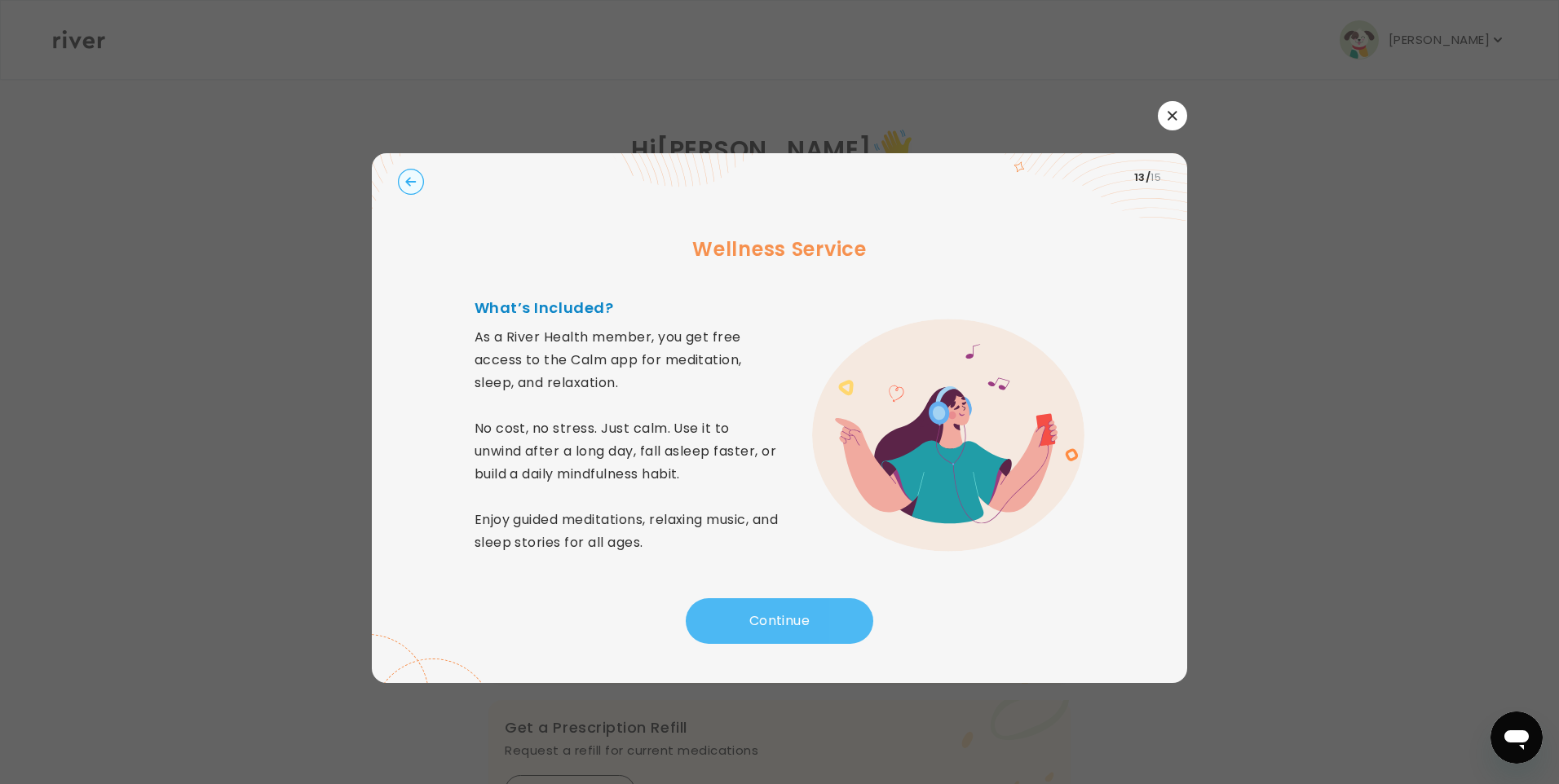
click at [763, 621] on button "Continue" at bounding box center [779, 621] width 187 height 46
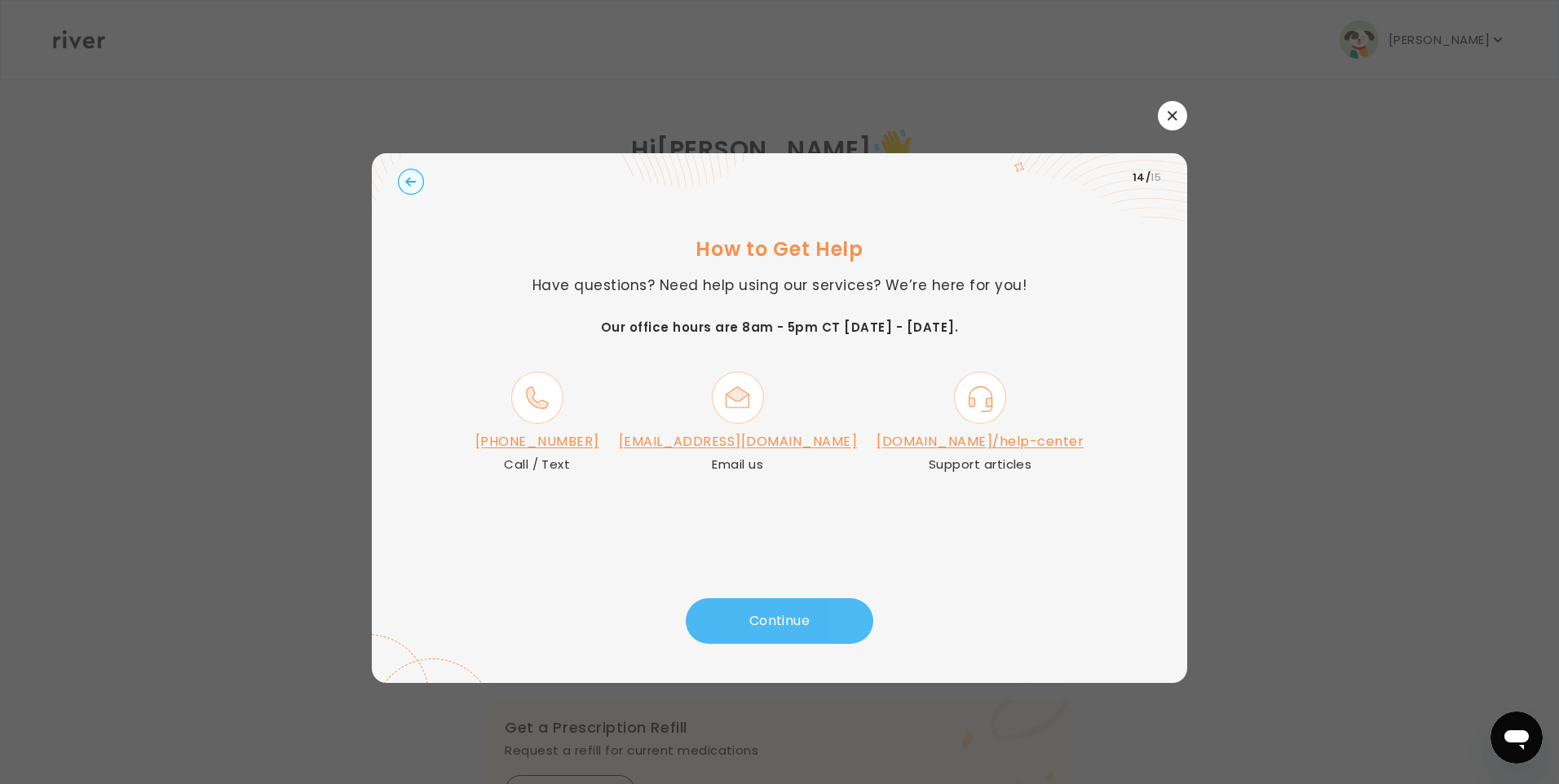
click at [763, 621] on button "Continue" at bounding box center [779, 621] width 187 height 46
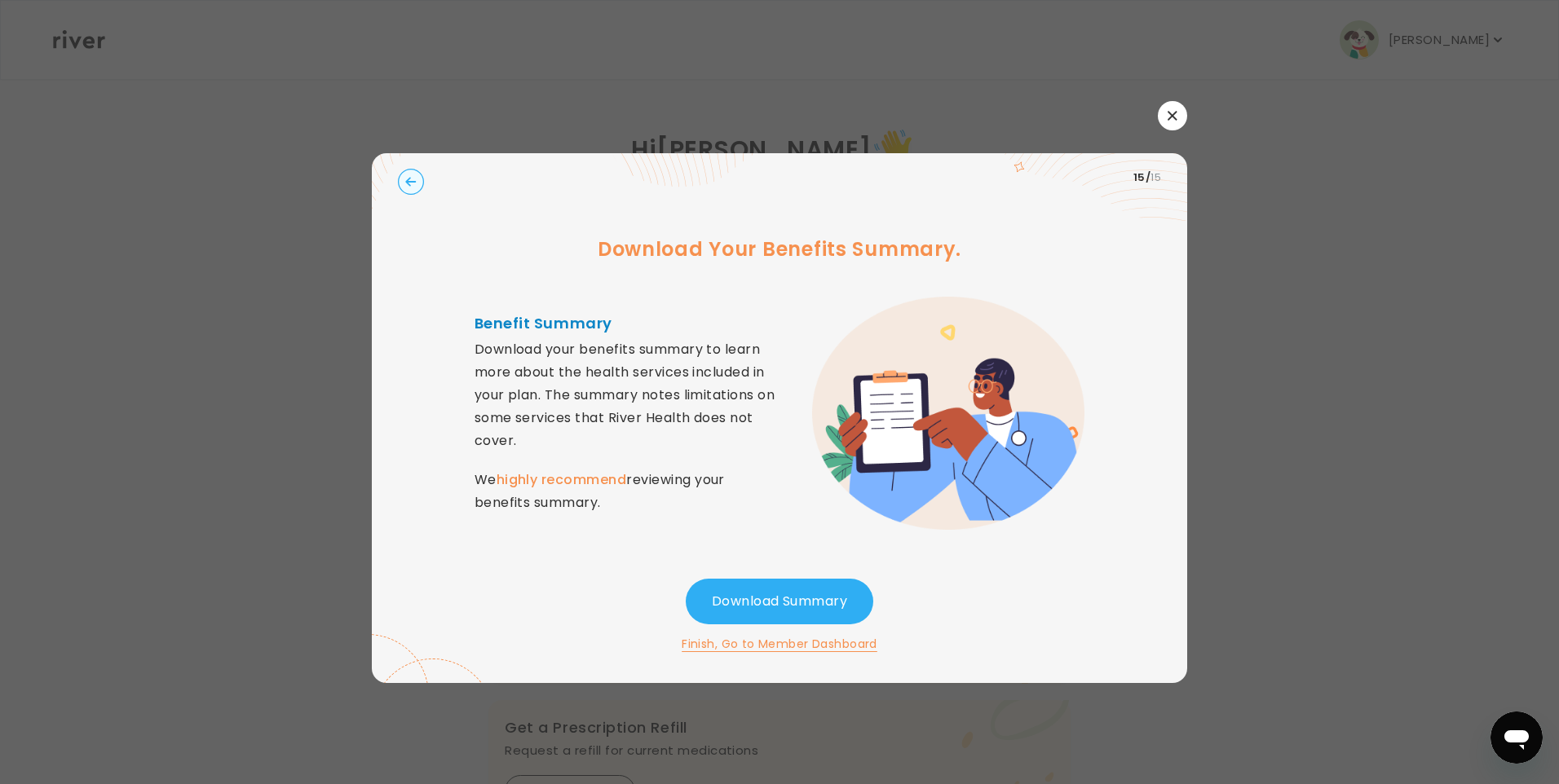
click at [789, 645] on button "Finish, Go to Member Dashboard" at bounding box center [780, 643] width 196 height 20
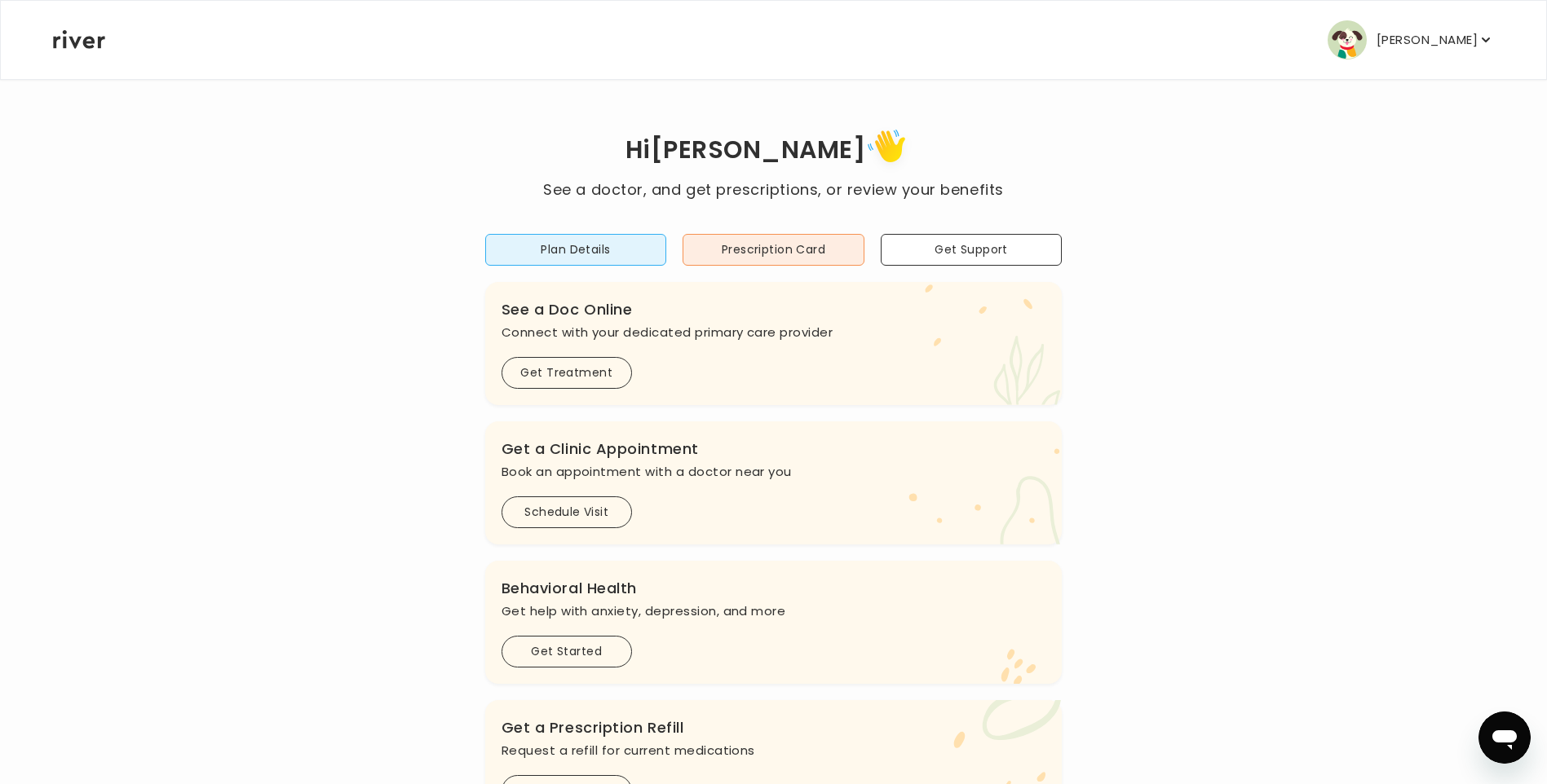
click at [1455, 36] on p "[PERSON_NAME]" at bounding box center [1427, 40] width 101 height 22
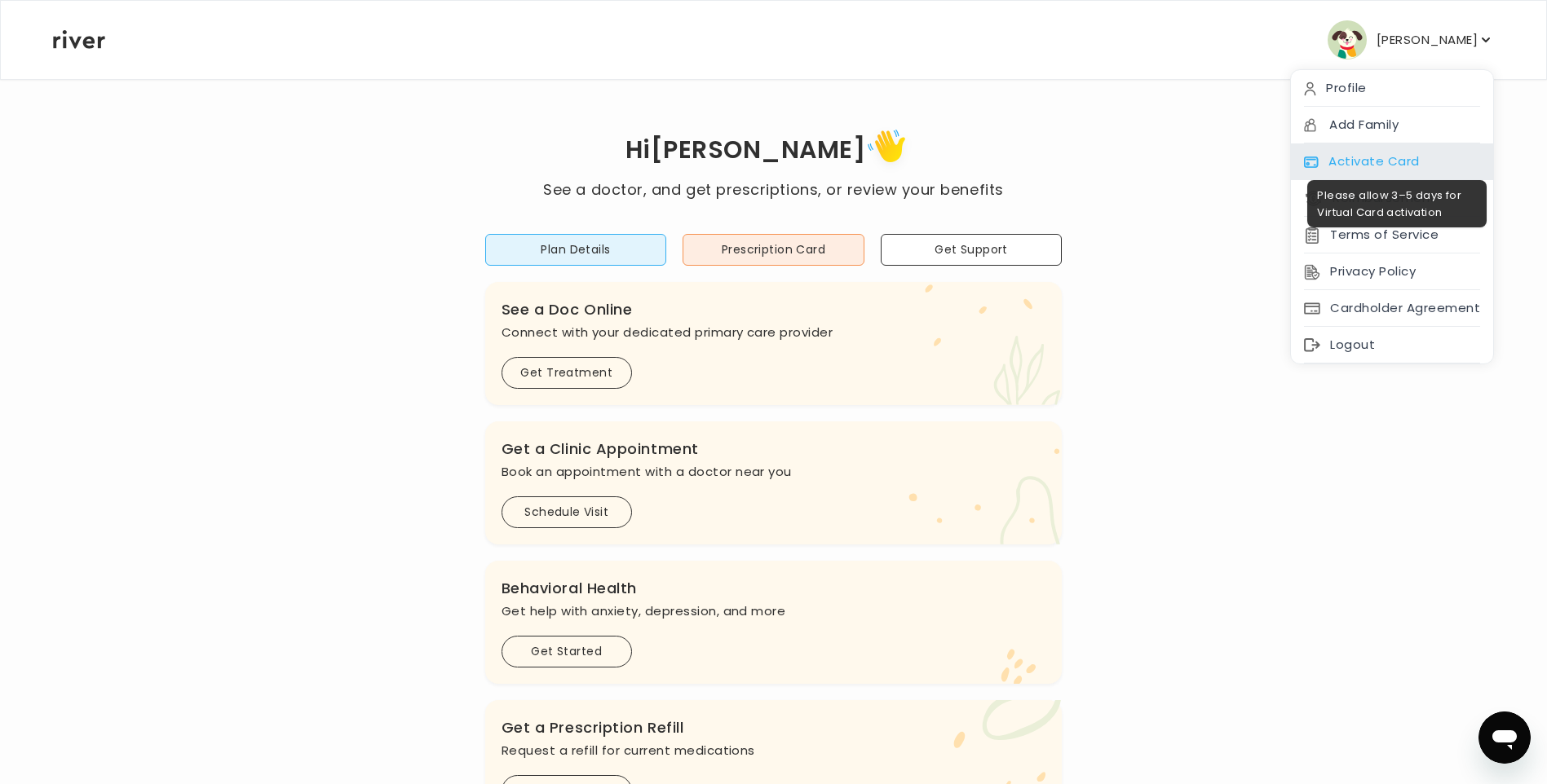
click at [1366, 171] on div "Activate Card" at bounding box center [1391, 161] width 202 height 36
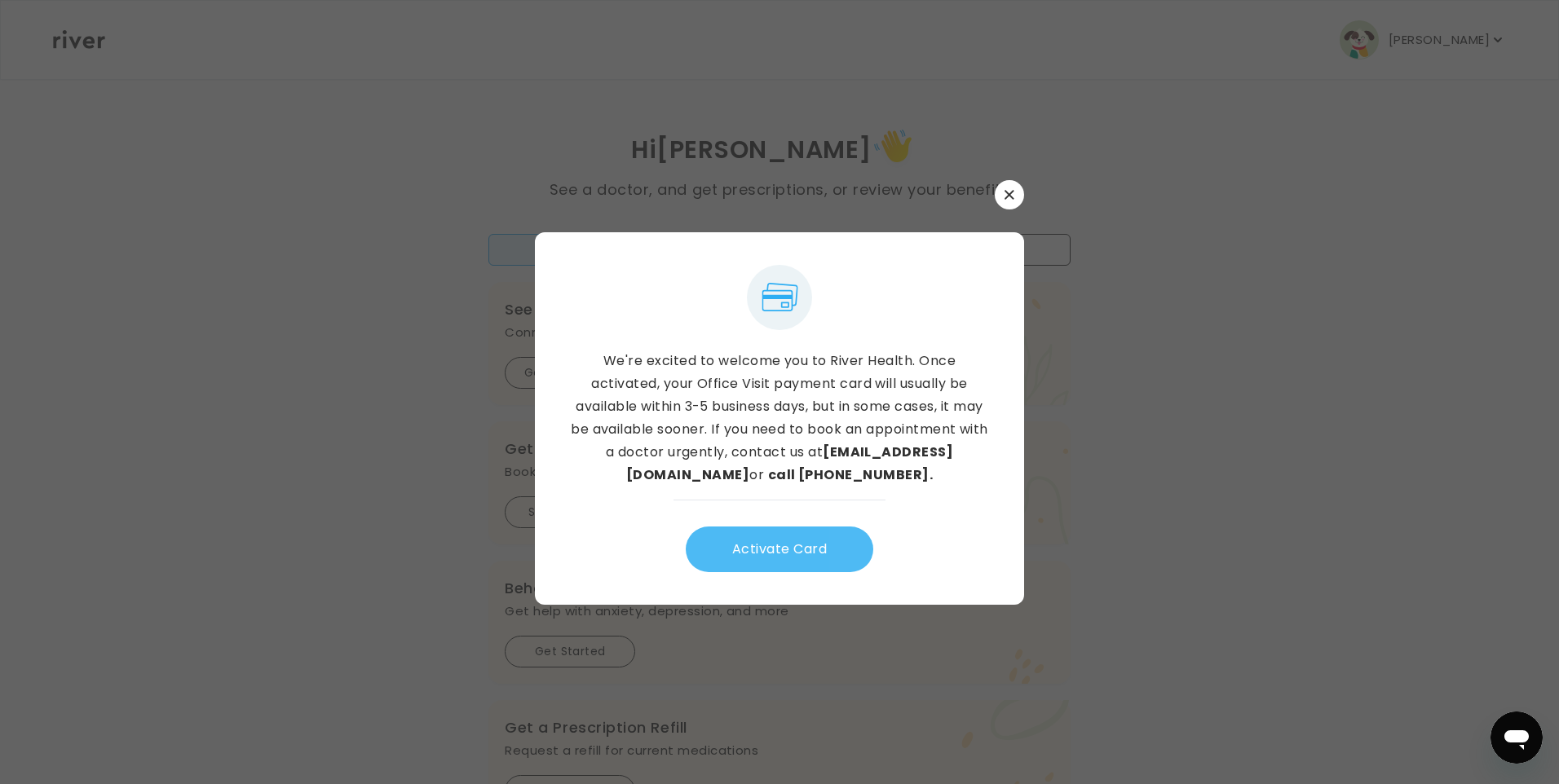
click at [770, 561] on button "Activate Card" at bounding box center [779, 549] width 187 height 46
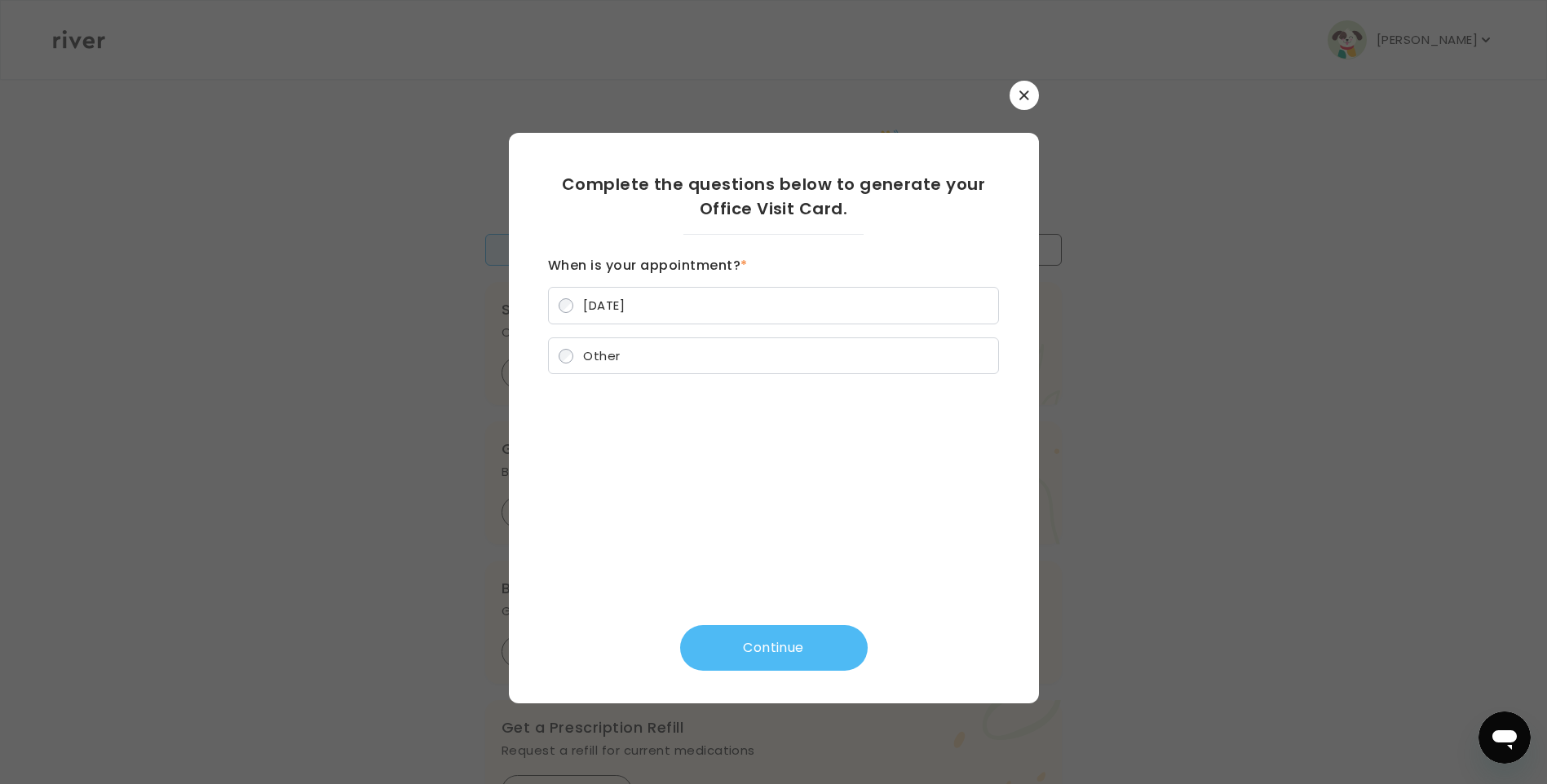
click at [782, 650] on button "Continue" at bounding box center [773, 648] width 187 height 46
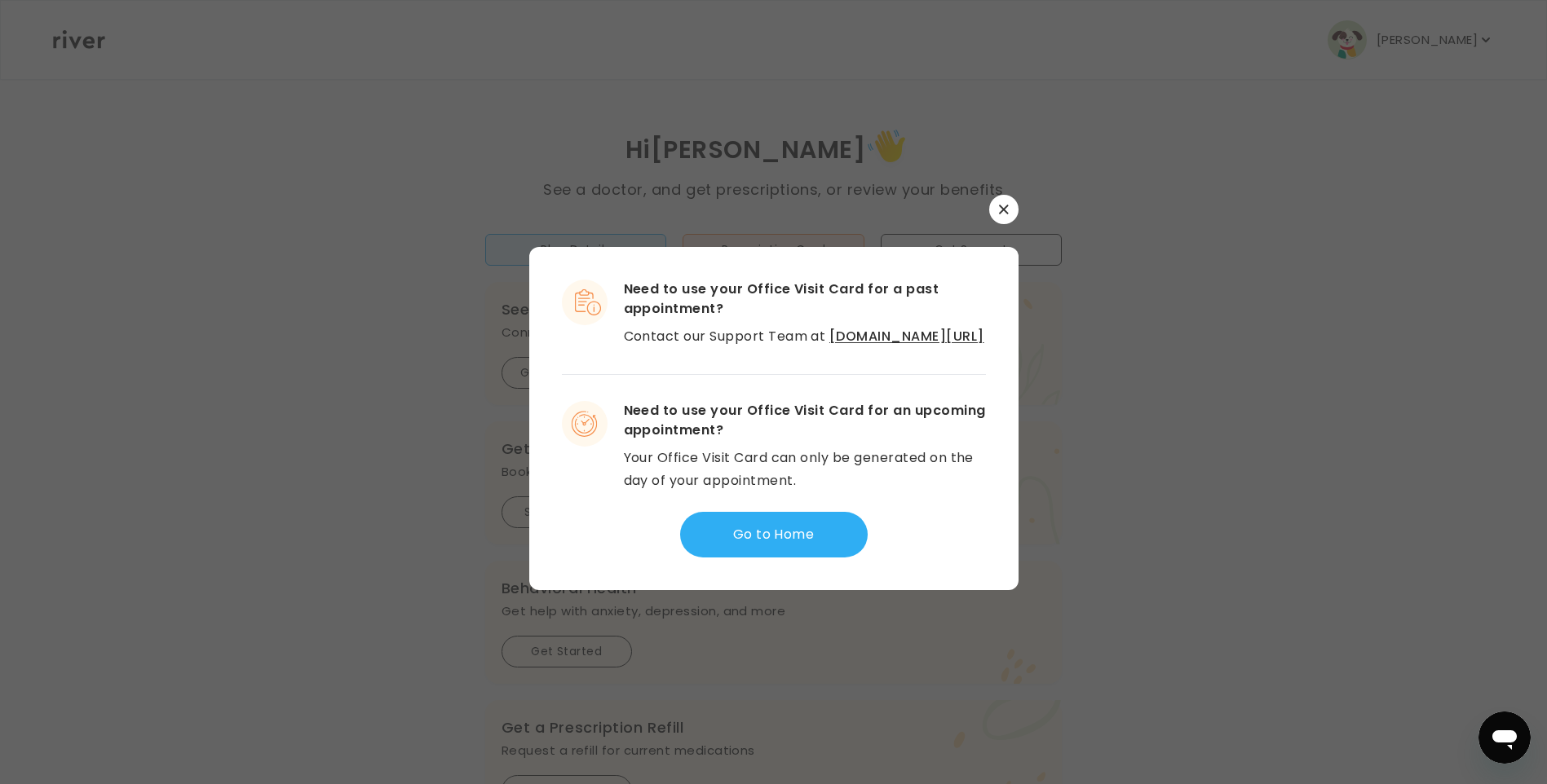
click at [1001, 204] on icon "button" at bounding box center [1003, 209] width 9 height 9
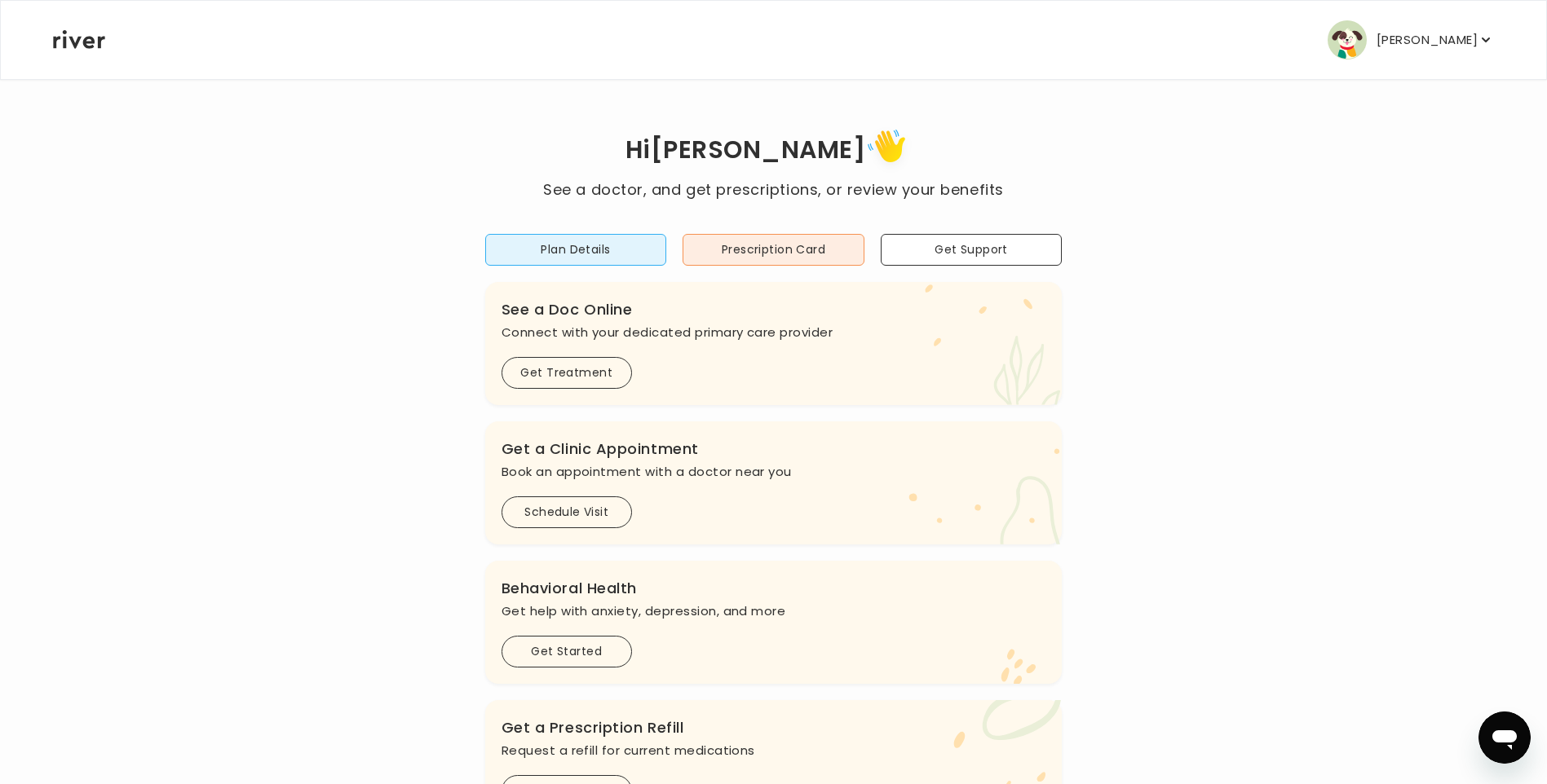
click at [1448, 42] on p "[PERSON_NAME]" at bounding box center [1427, 40] width 101 height 22
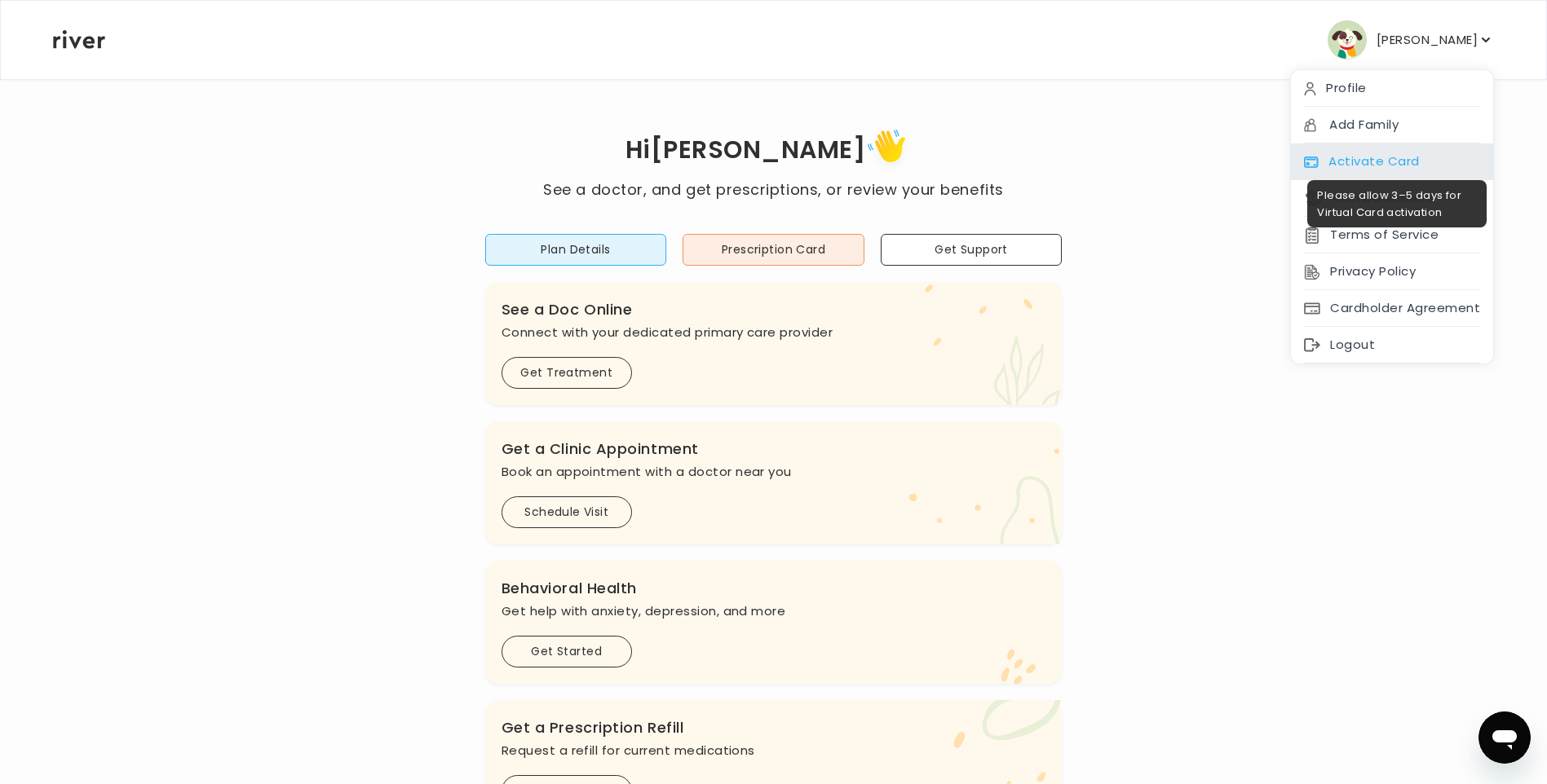
click at [1382, 163] on div "Activate Card" at bounding box center [1391, 161] width 202 height 36
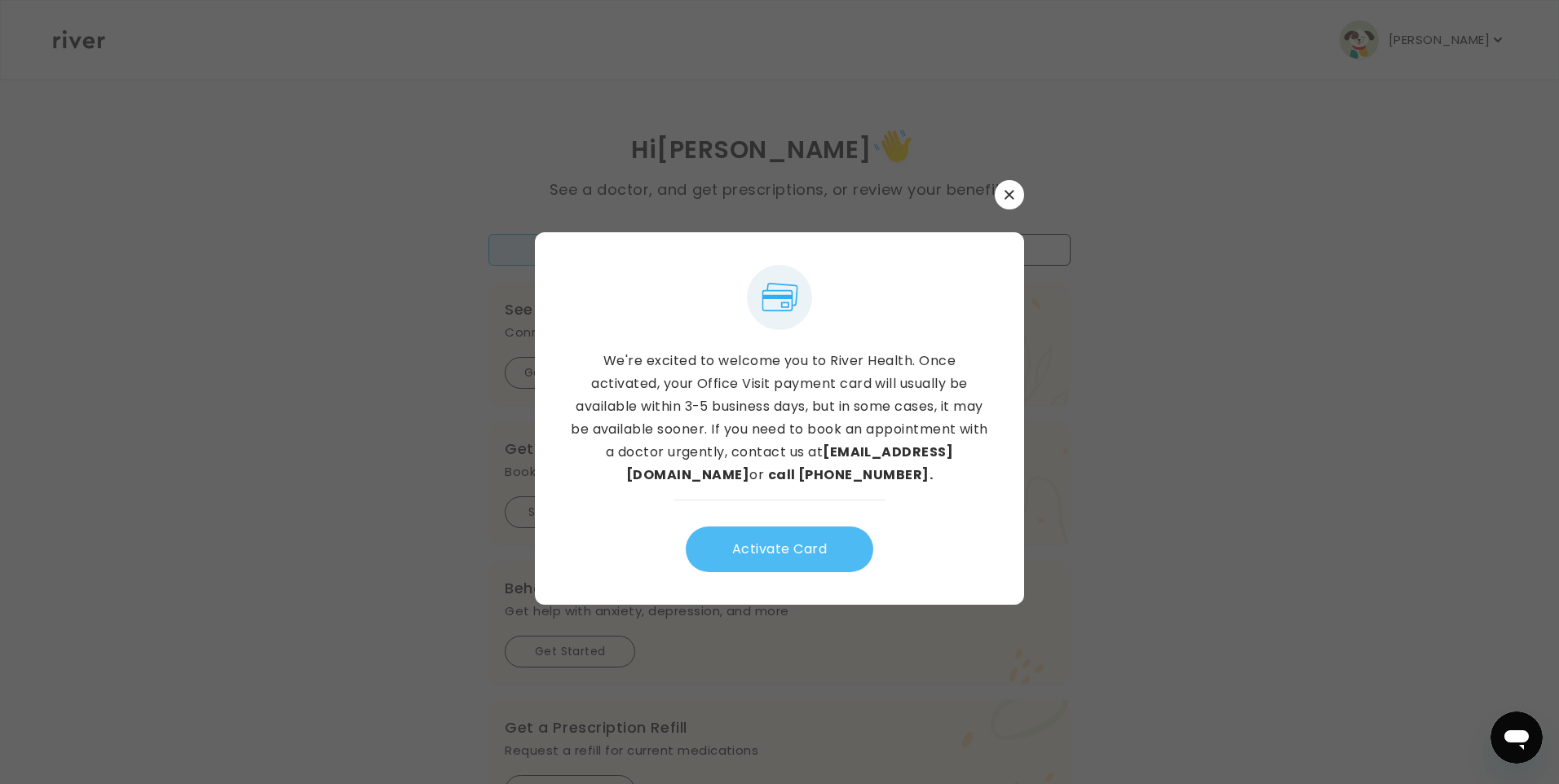
click at [743, 542] on button "Activate Card" at bounding box center [779, 549] width 187 height 46
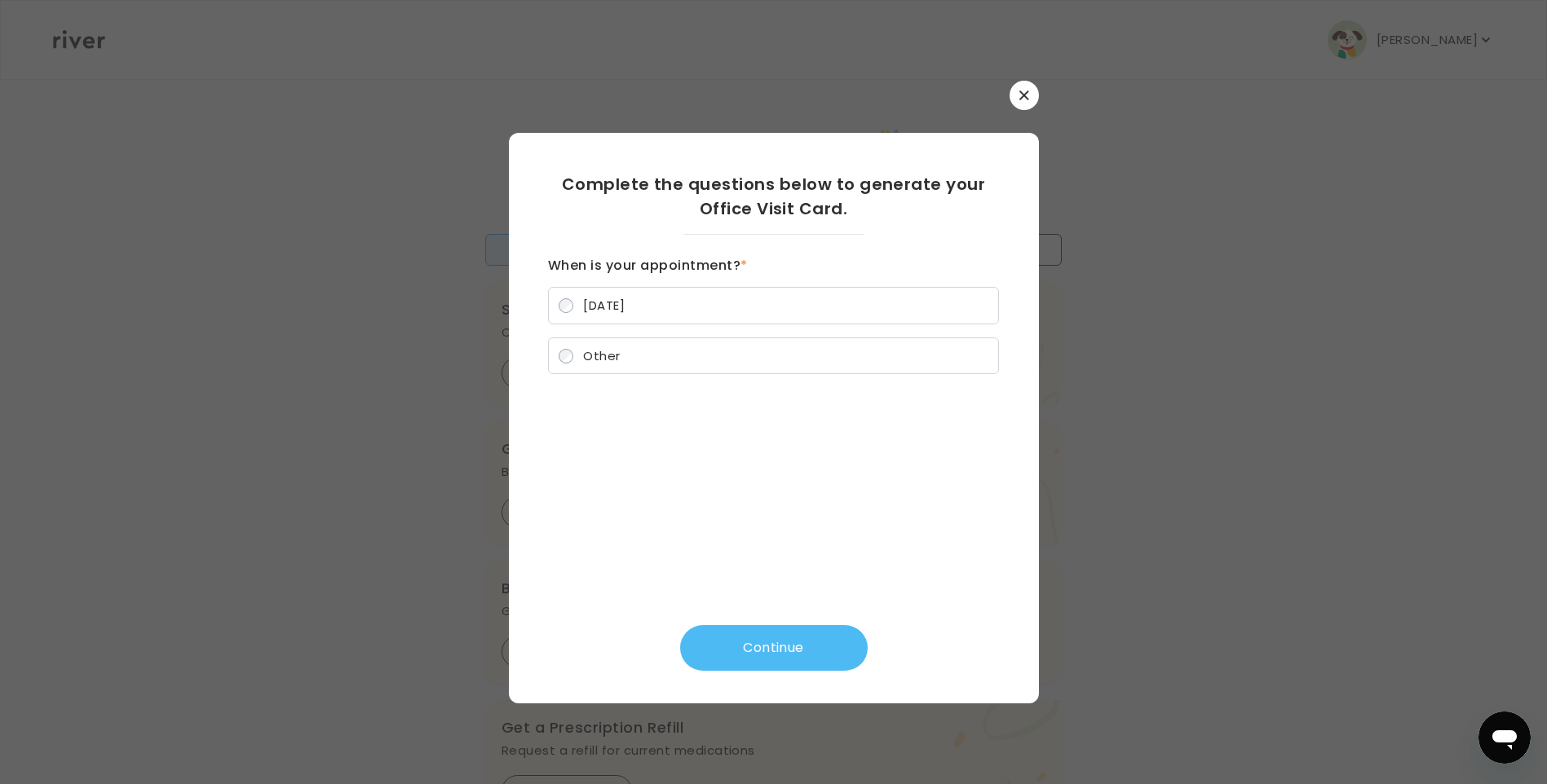
click at [788, 664] on button "Continue" at bounding box center [773, 648] width 187 height 46
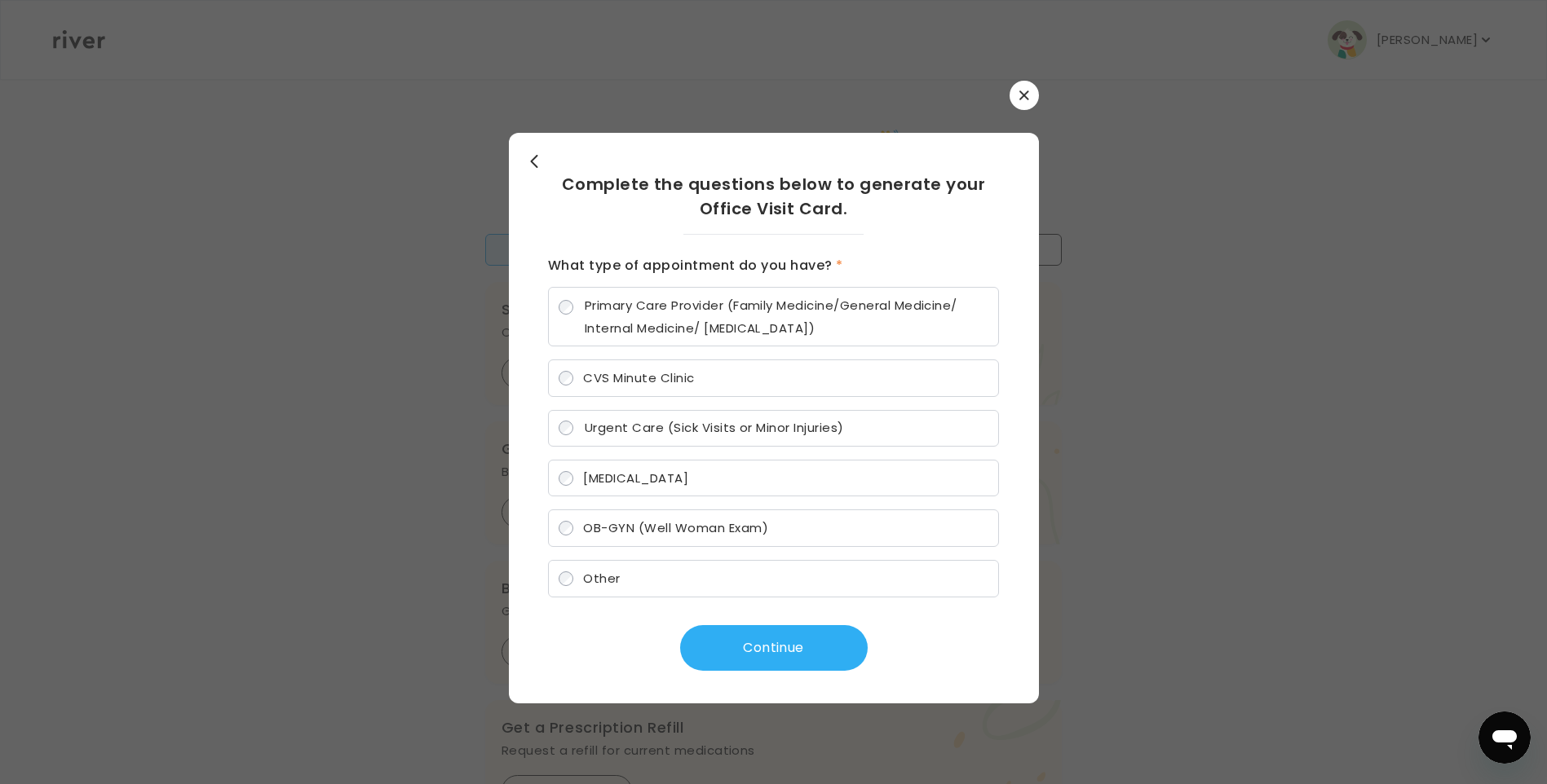
click at [1028, 96] on icon "button" at bounding box center [1024, 95] width 9 height 9
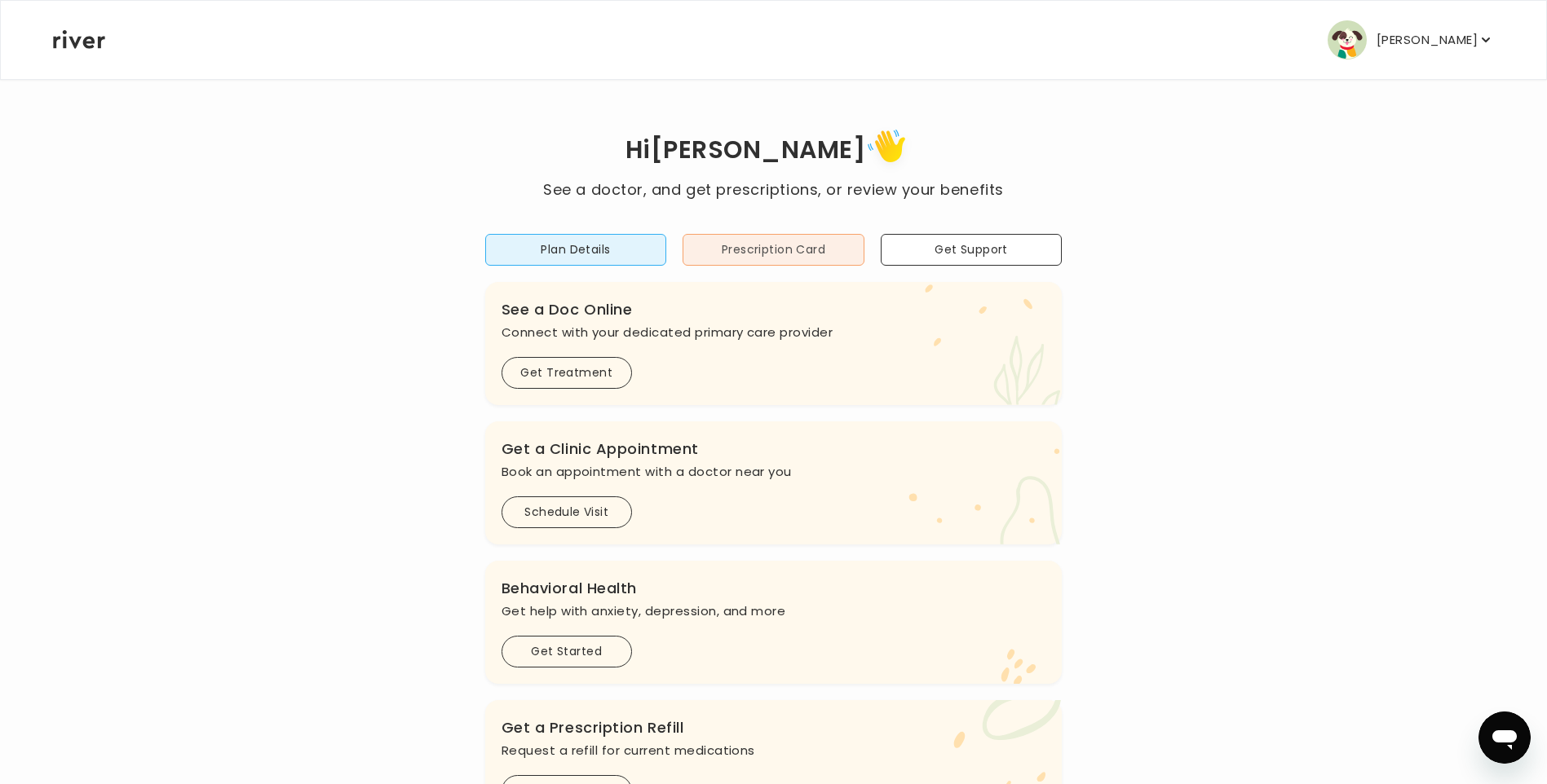
click at [768, 241] on button "Prescription Card" at bounding box center [773, 250] width 182 height 32
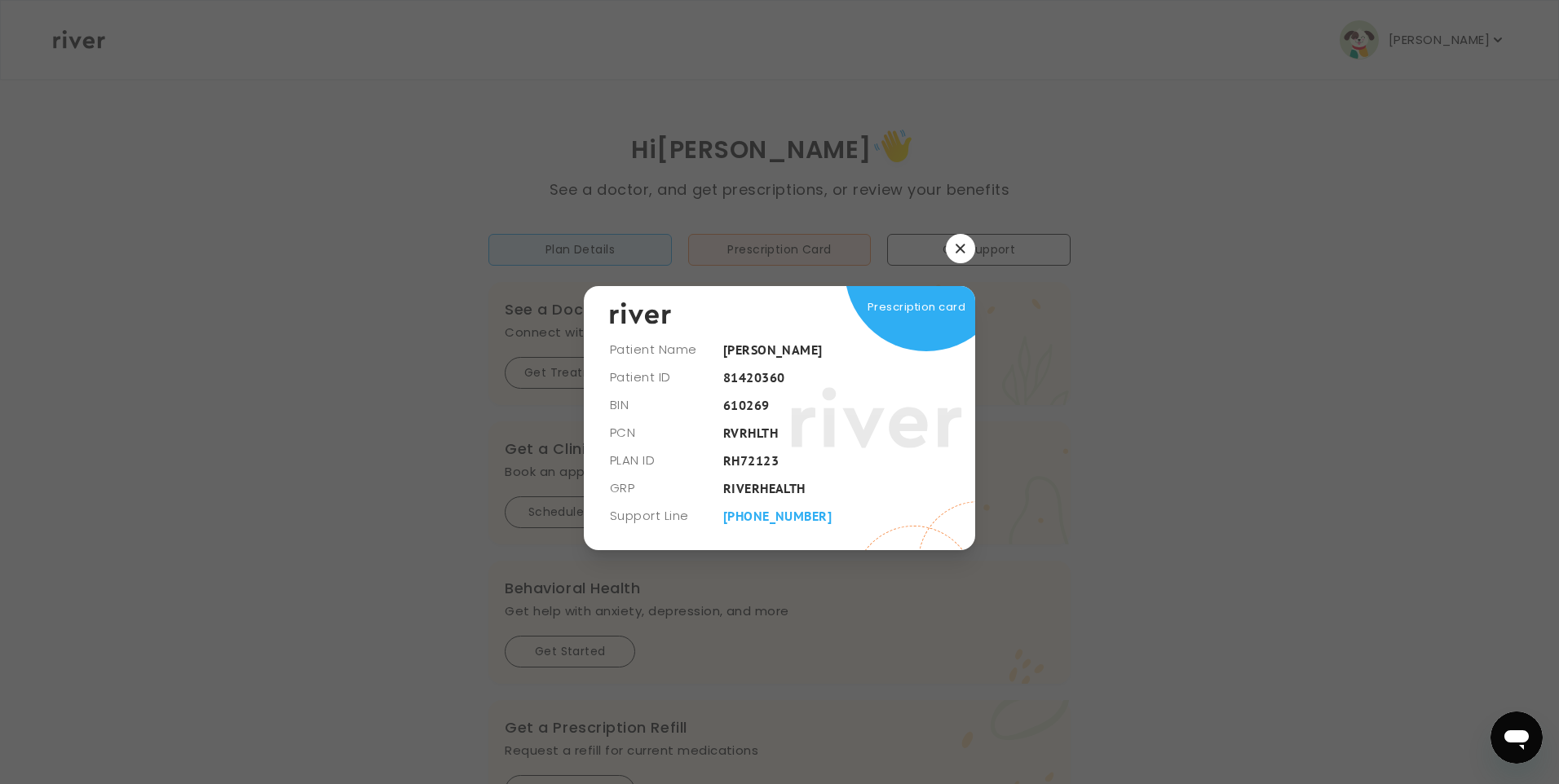
click at [957, 256] on button "button" at bounding box center [959, 248] width 29 height 29
